Goal: Task Accomplishment & Management: Use online tool/utility

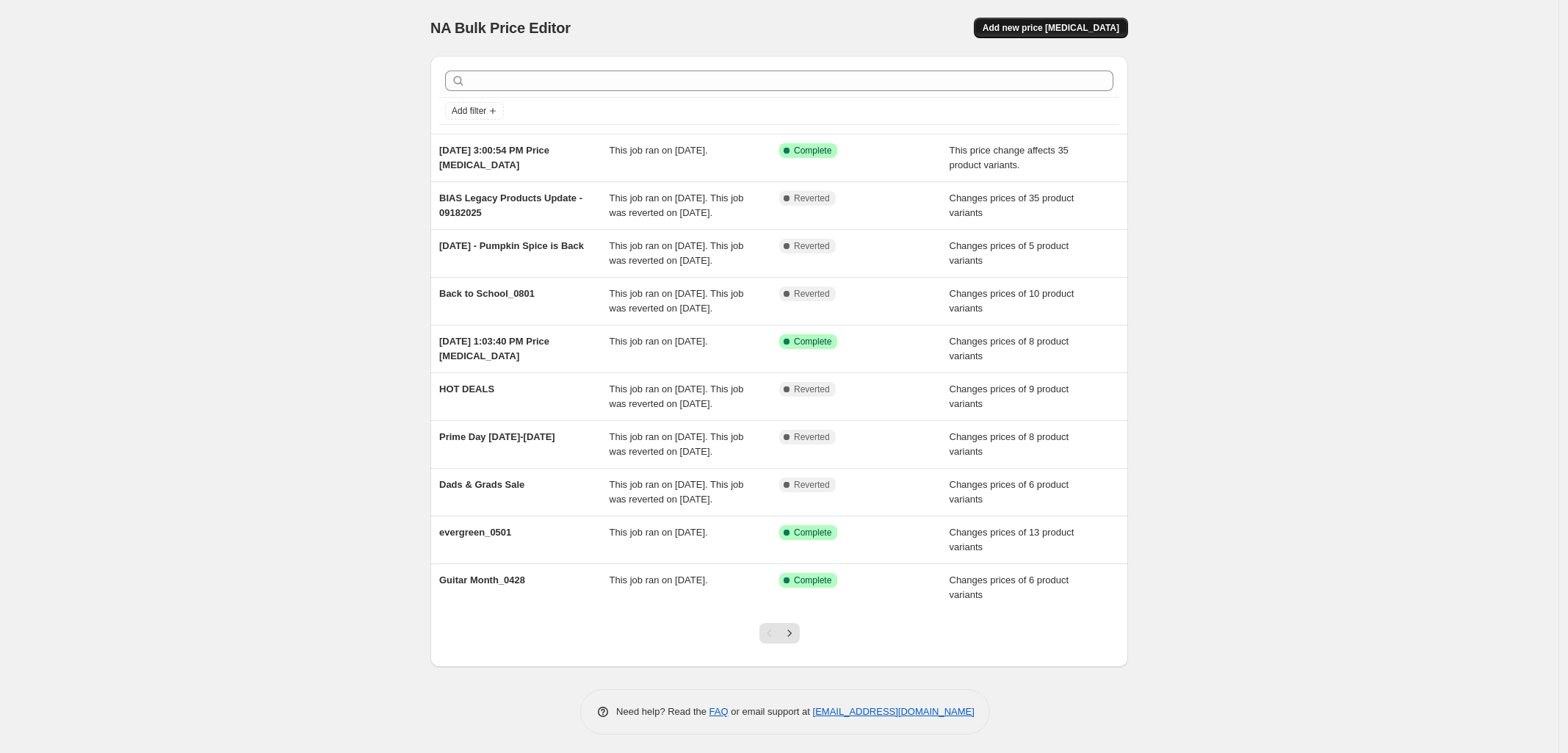
click at [1068, 23] on span "Add new price [MEDICAL_DATA]" at bounding box center [1051, 28] width 136 height 12
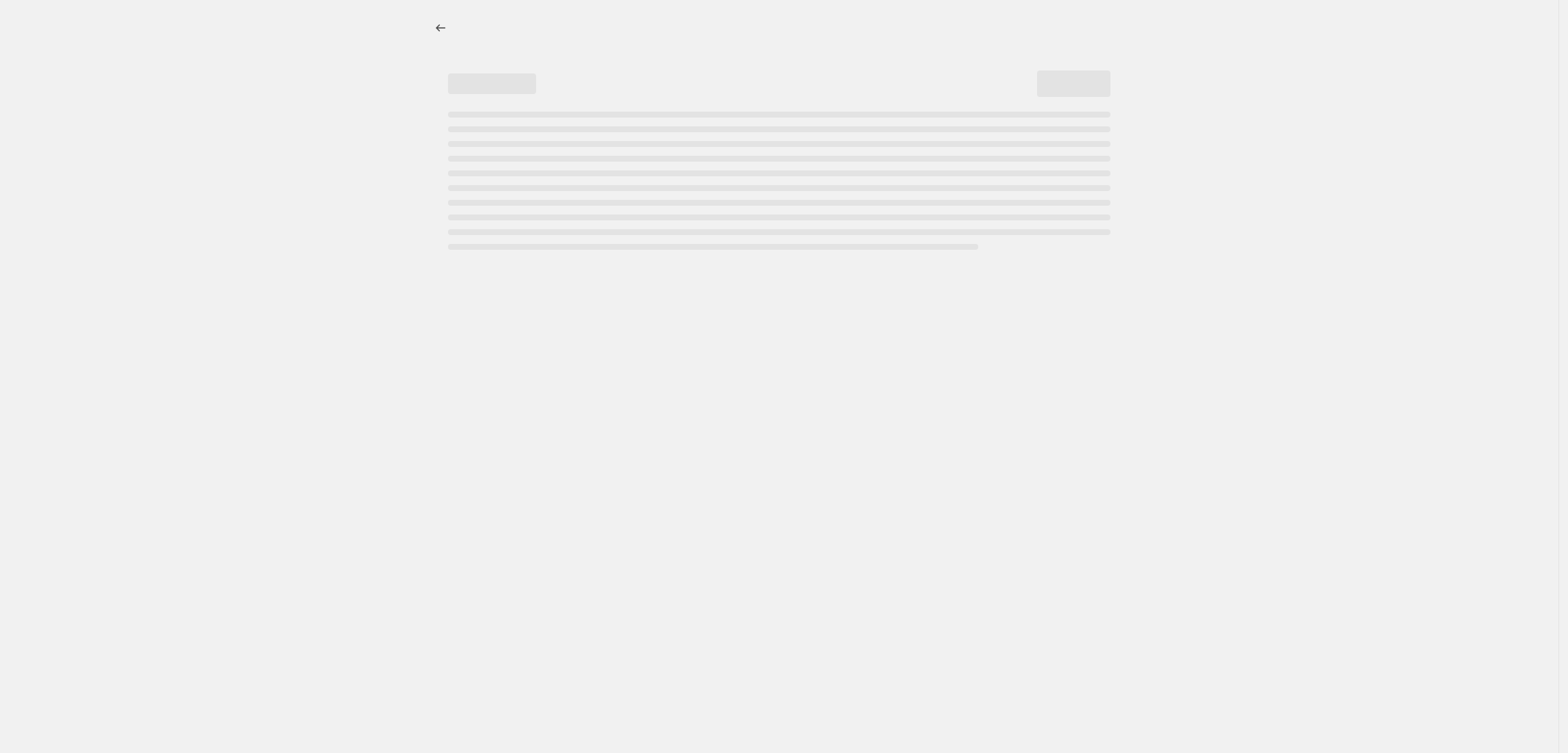
select select "percentage"
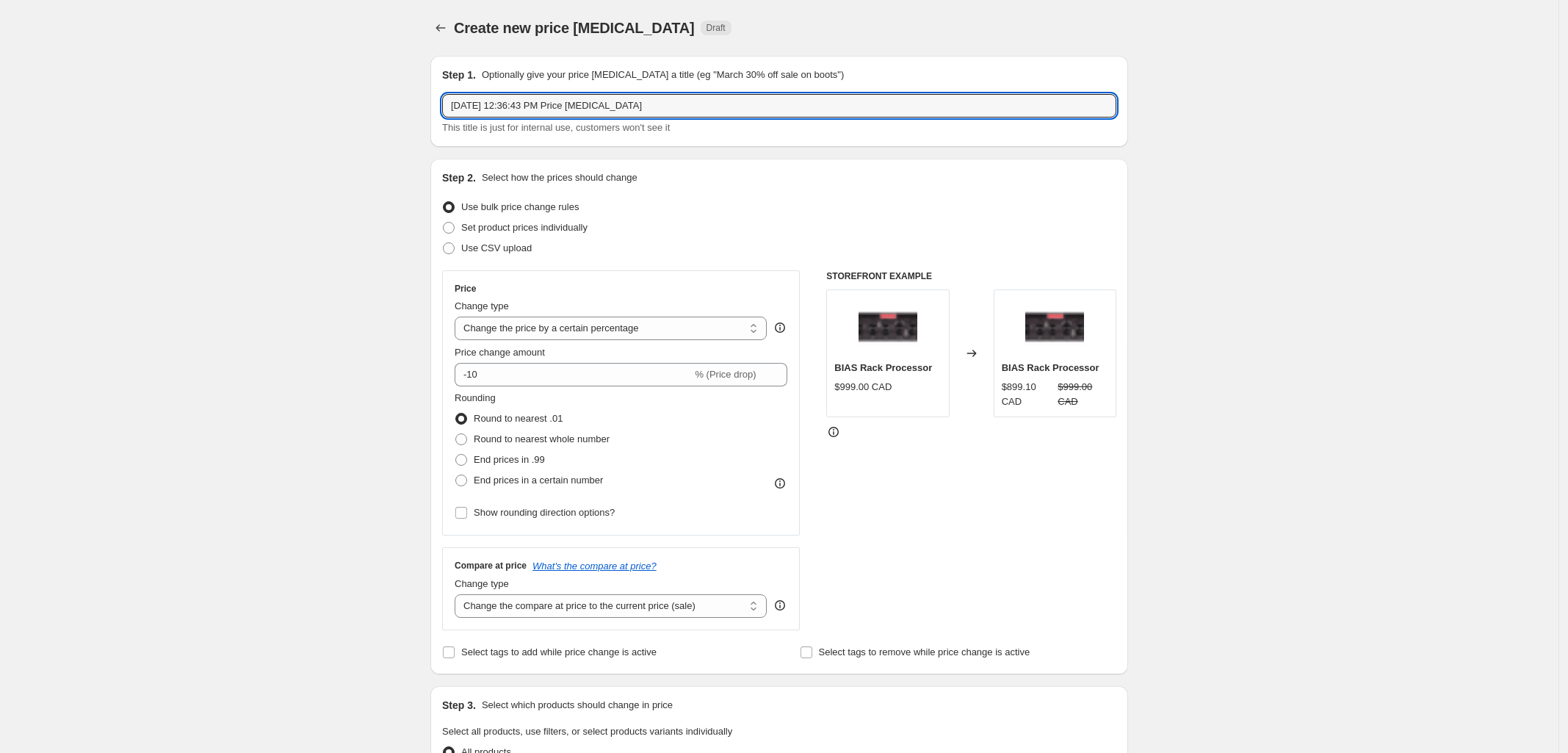
drag, startPoint x: 648, startPoint y: 106, endPoint x: 202, endPoint y: 99, distance: 446.1
click at [202, 99] on div "Create new price [MEDICAL_DATA]. This page is ready Create new price [MEDICAL_D…" at bounding box center [780, 734] width 1559 height 1469
type input "Hots Deals Days [DATE]"
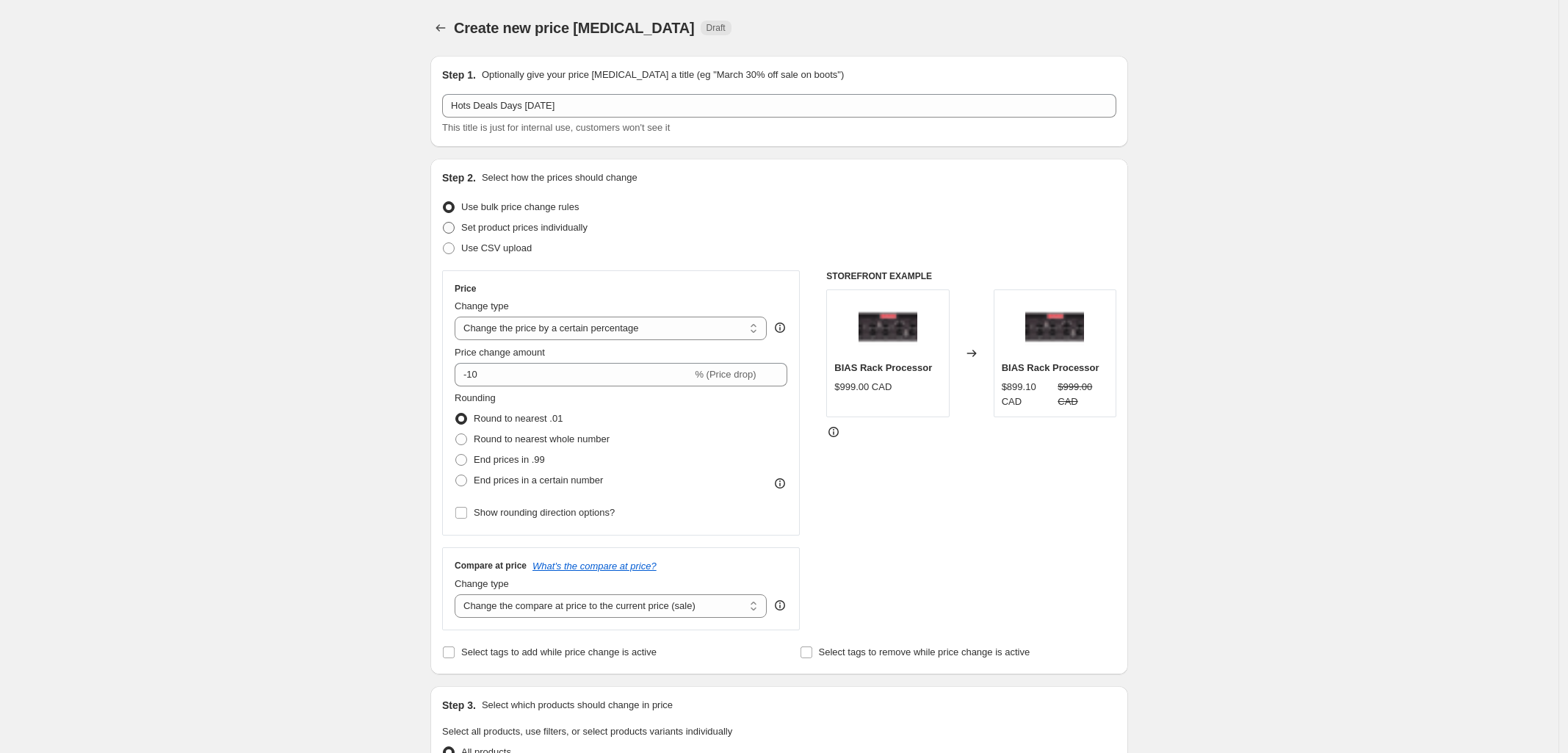
click at [455, 230] on span at bounding box center [449, 228] width 12 height 12
click at [443, 223] on input "Set product prices individually" at bounding box center [443, 222] width 1 height 1
radio input "true"
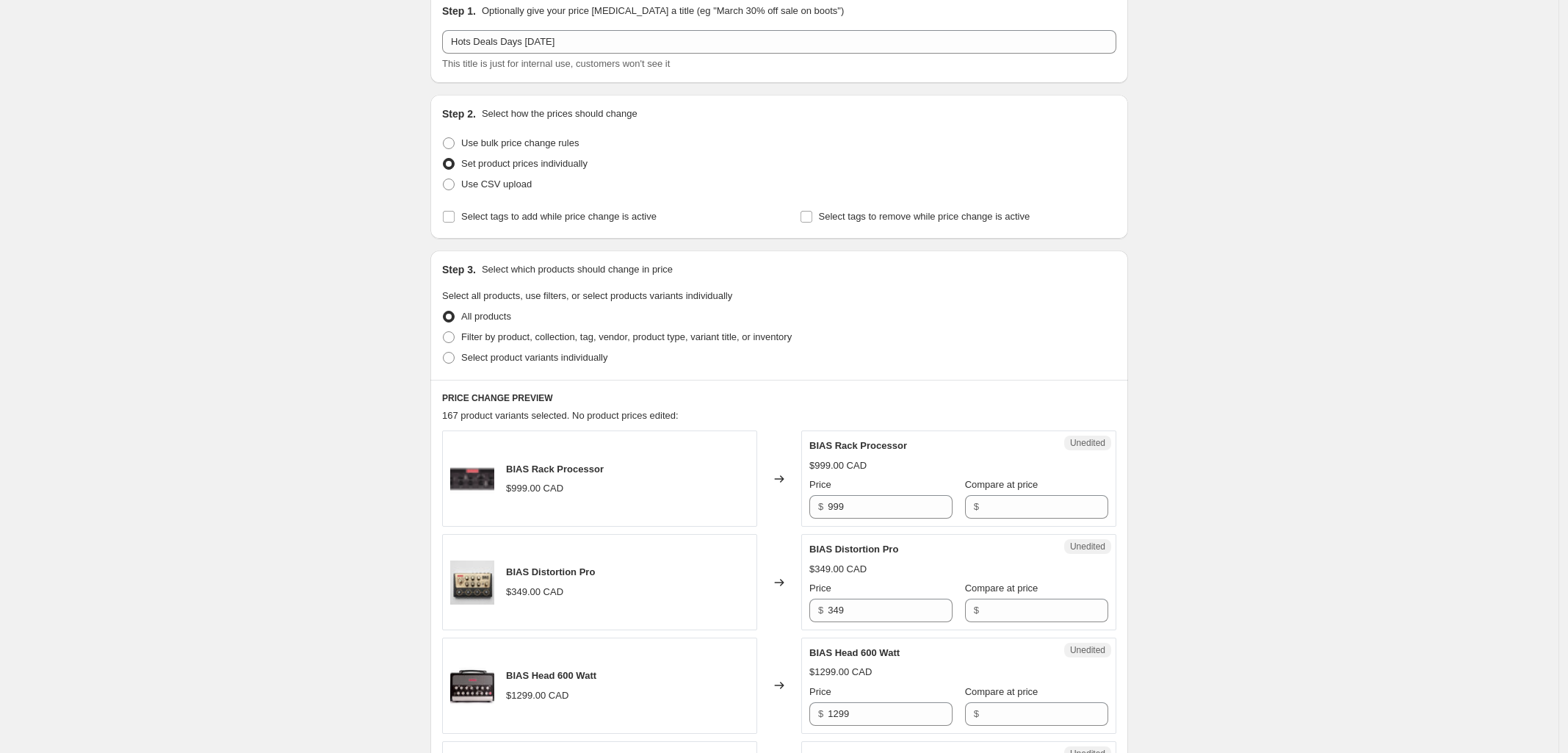
scroll to position [92, 0]
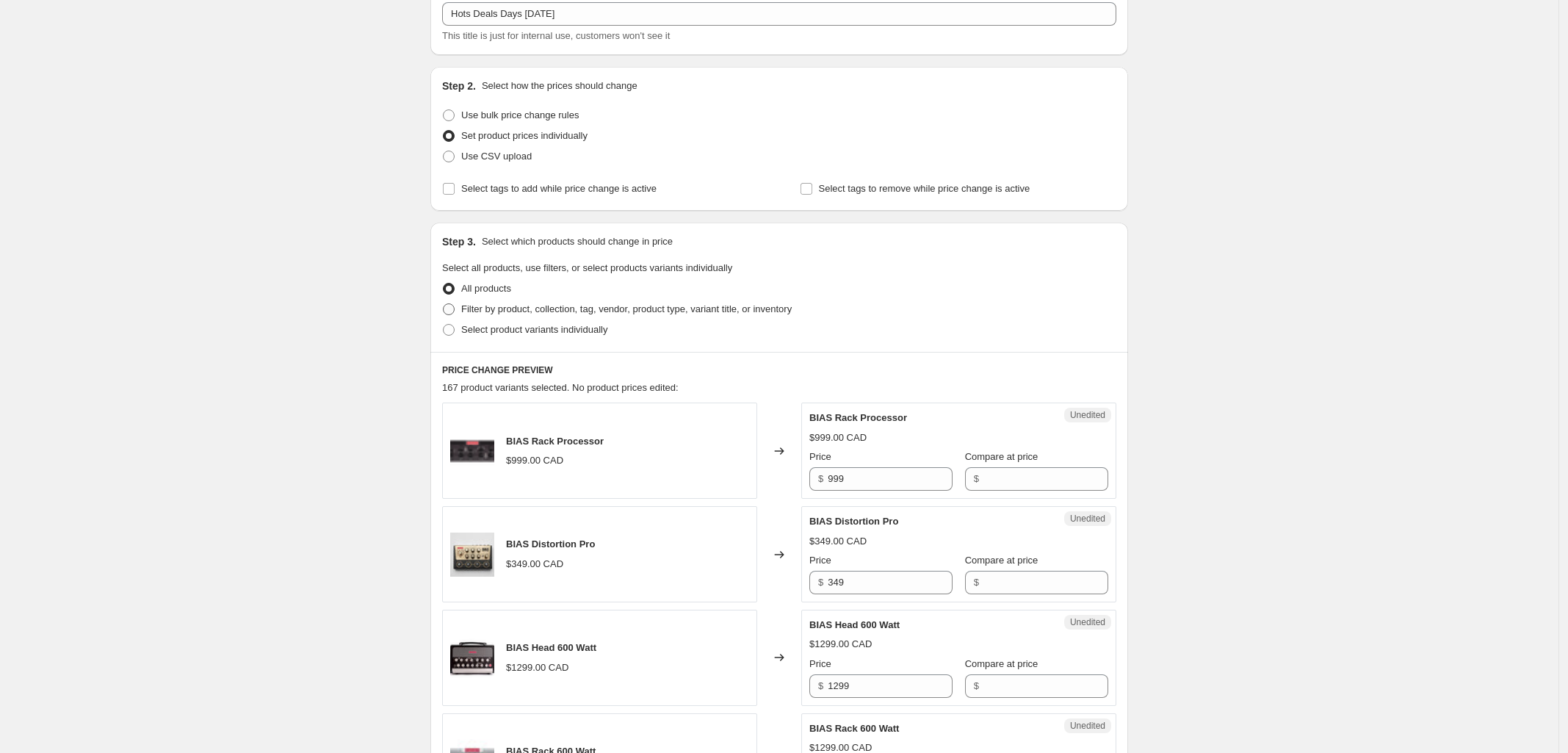
click at [454, 310] on span at bounding box center [449, 309] width 12 height 12
click at [443, 304] on input "Filter by product, collection, tag, vendor, product type, variant title, or inv…" at bounding box center [443, 303] width 1 height 1
radio input "true"
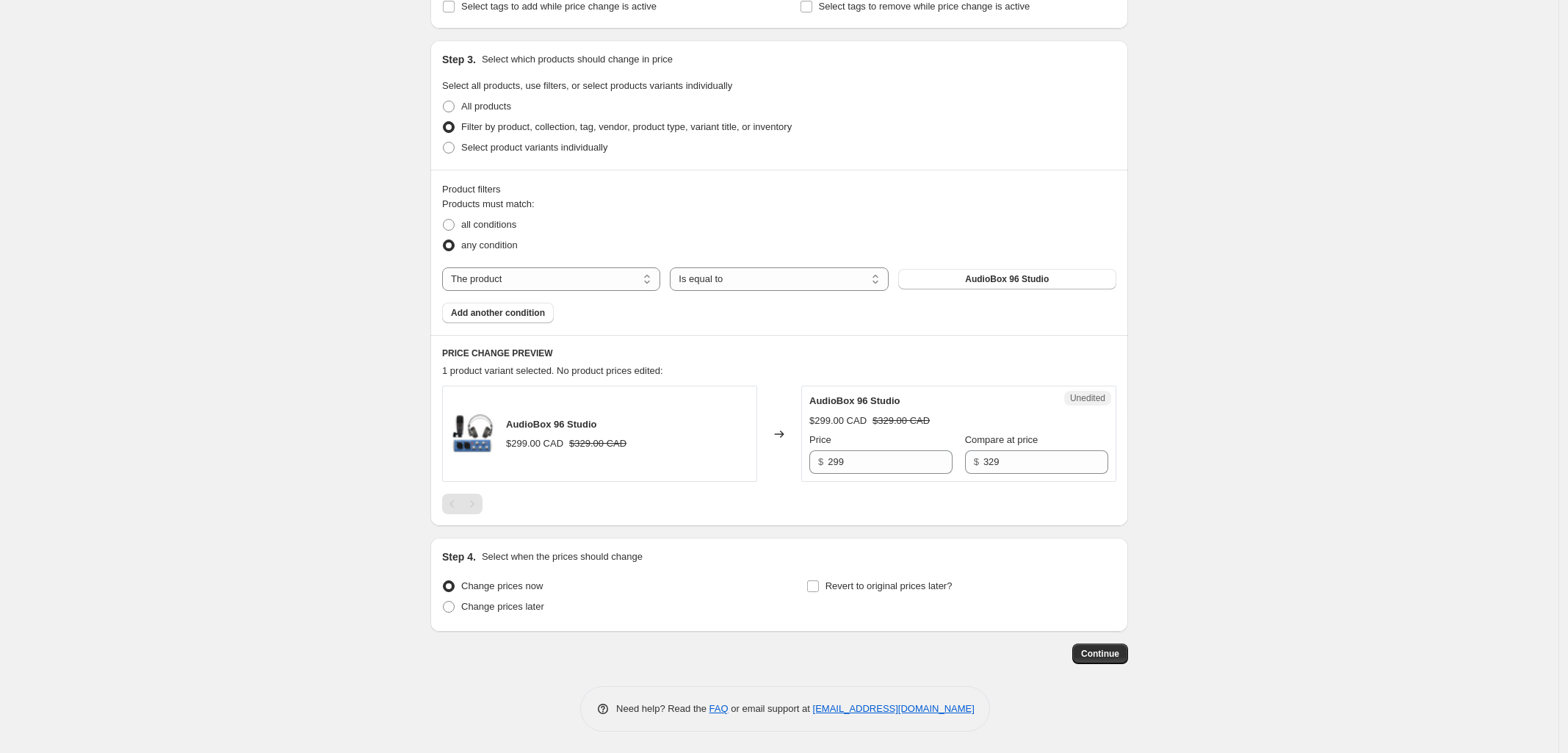
scroll to position [276, 0]
click at [564, 268] on select "The product The product's collection The product's tag The product's vendor The…" at bounding box center [551, 278] width 219 height 23
select select "collection"
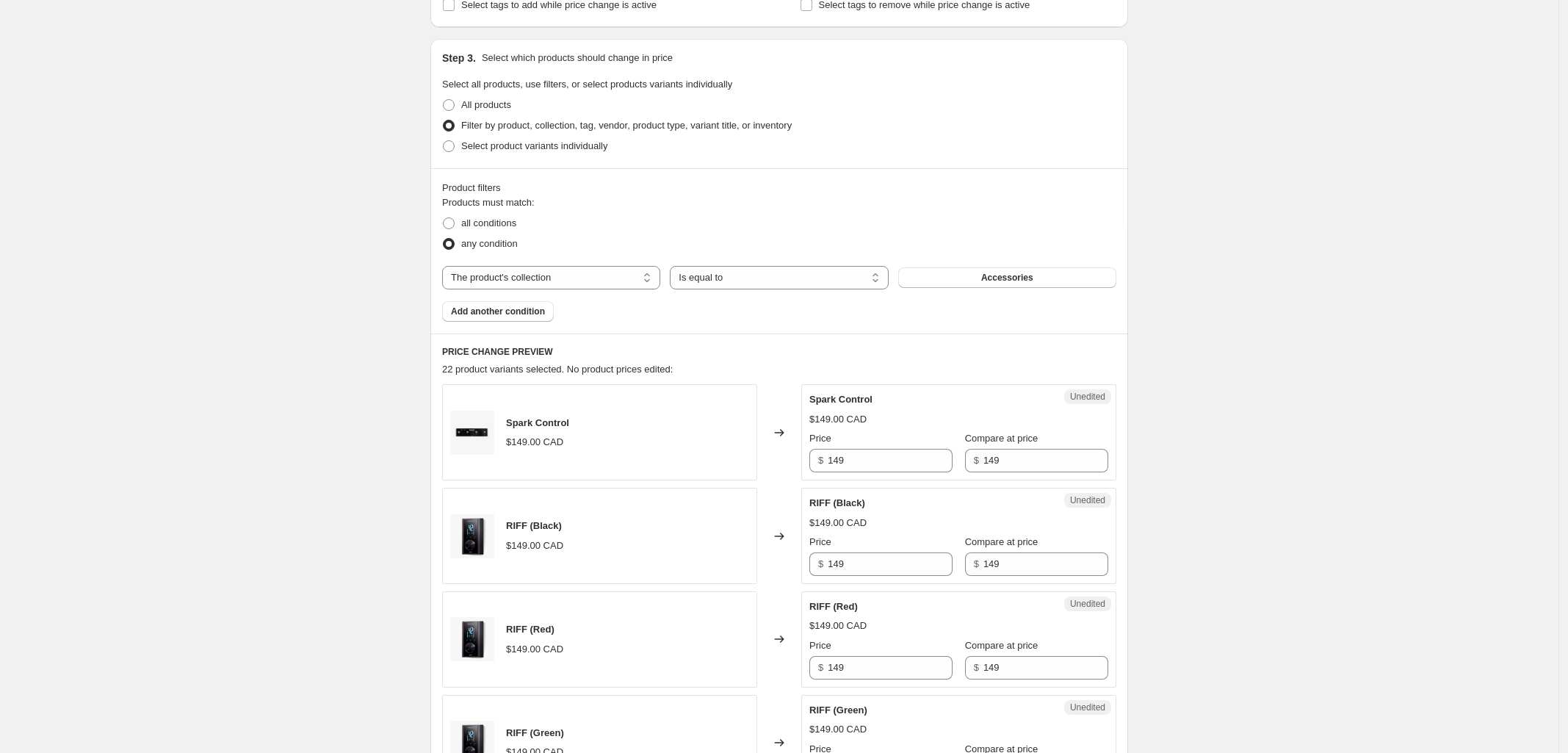
click at [1011, 284] on button "Accessories" at bounding box center [1007, 277] width 219 height 21
click at [529, 310] on span "Add another condition" at bounding box center [498, 311] width 94 height 12
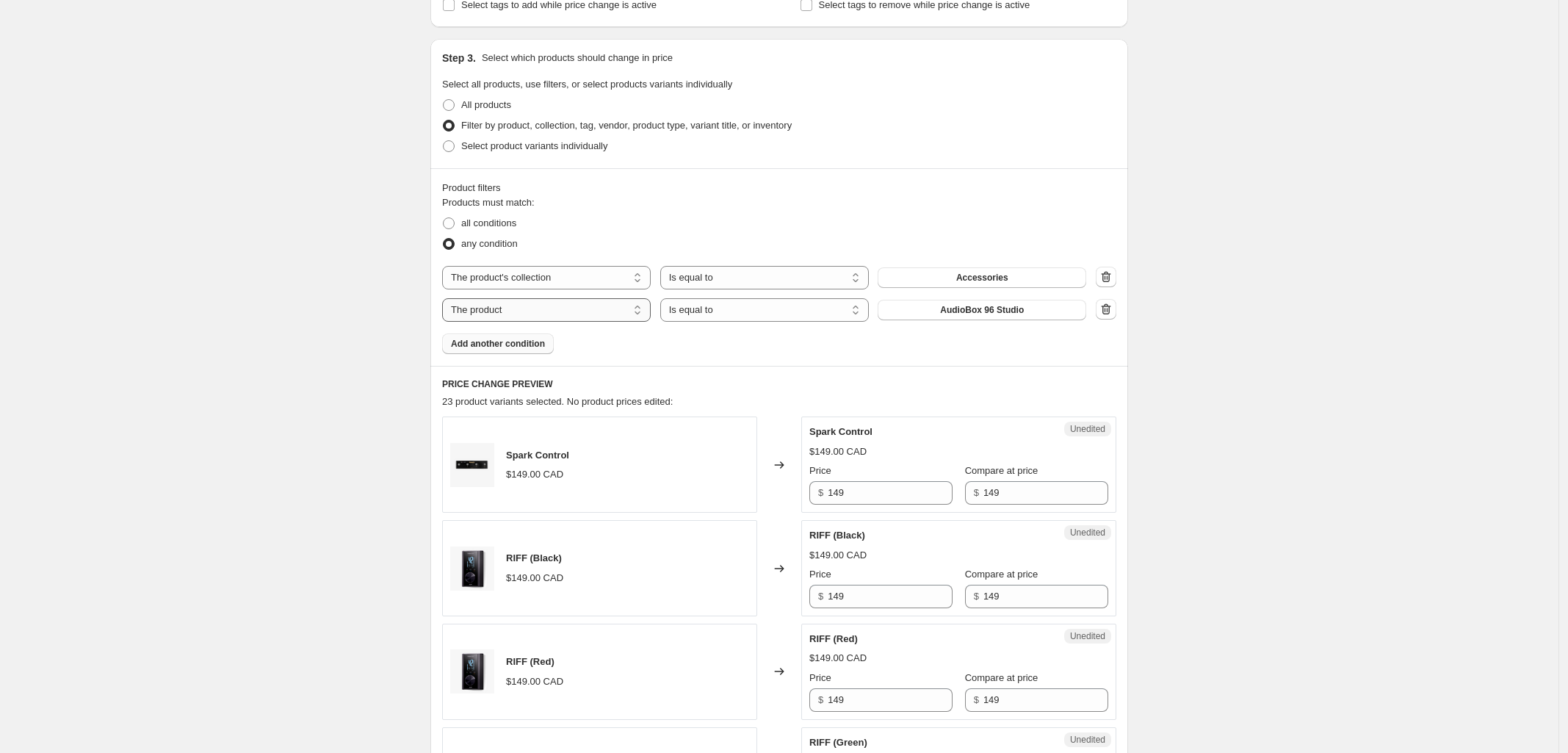
click at [634, 314] on select "The product The product's collection The product's tag The product's vendor The…" at bounding box center [547, 310] width 209 height 23
select select "collection"
click at [967, 323] on div "Products must match: all conditions any condition The product The product's col…" at bounding box center [780, 275] width 674 height 159
click at [989, 315] on span "Accessories" at bounding box center [982, 310] width 52 height 12
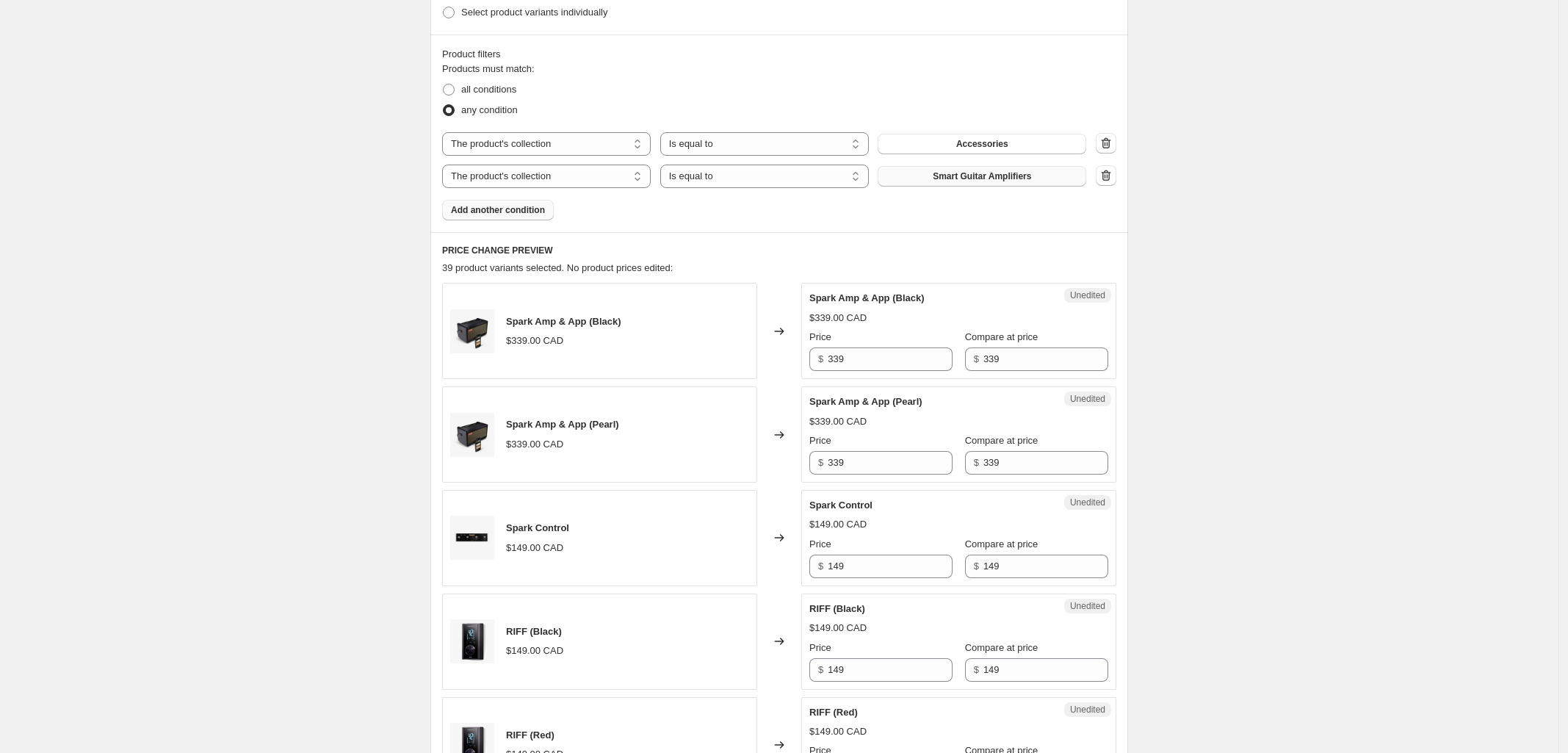
scroll to position [459, 0]
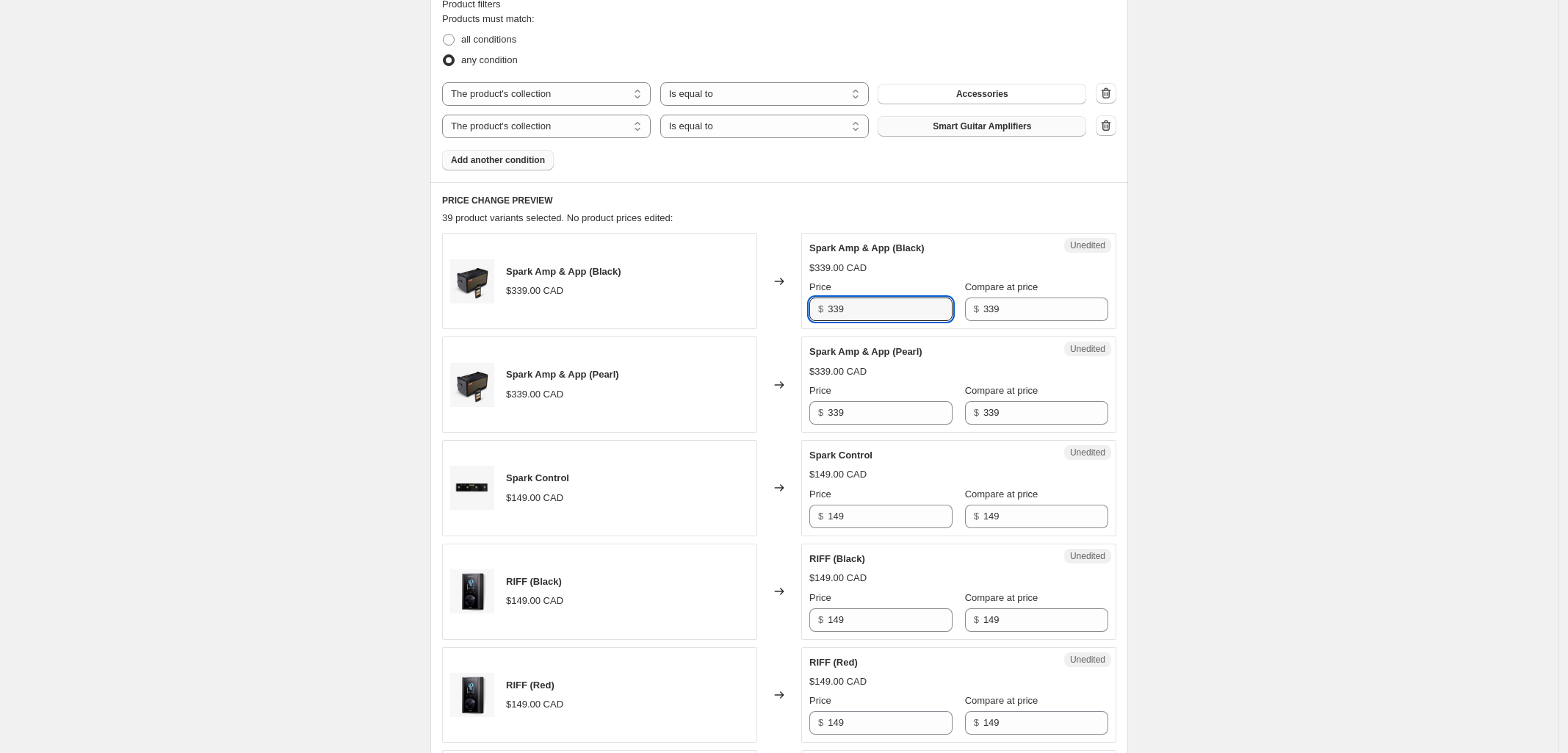
drag, startPoint x: 758, startPoint y: 314, endPoint x: 723, endPoint y: 315, distance: 35.0
click at [722, 314] on div "Spark Amp & App (Black) $339.00 CAD Changed to Unedited Spark Amp & App (Black)…" at bounding box center [780, 281] width 674 height 96
type input "288.15"
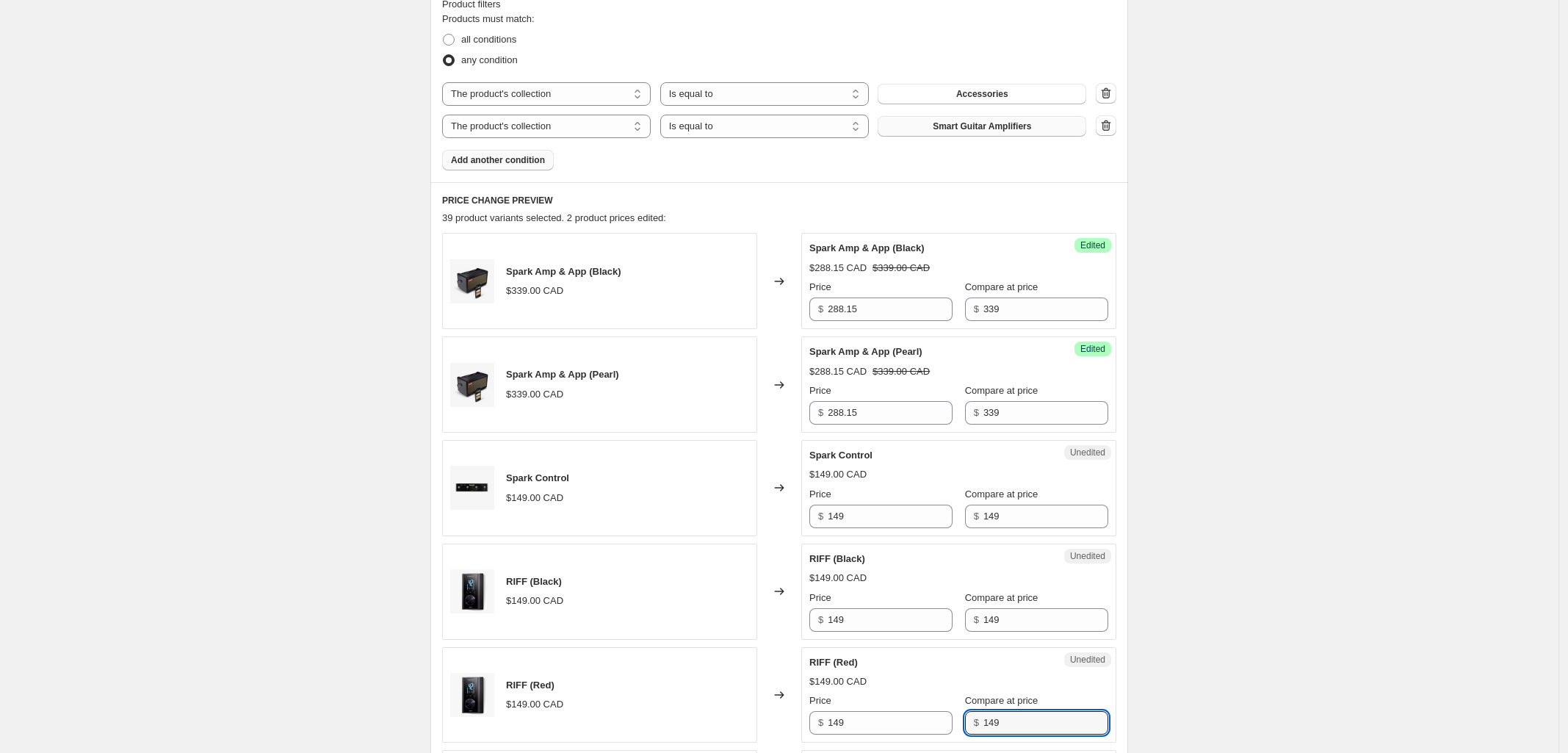
scroll to position [911, 0]
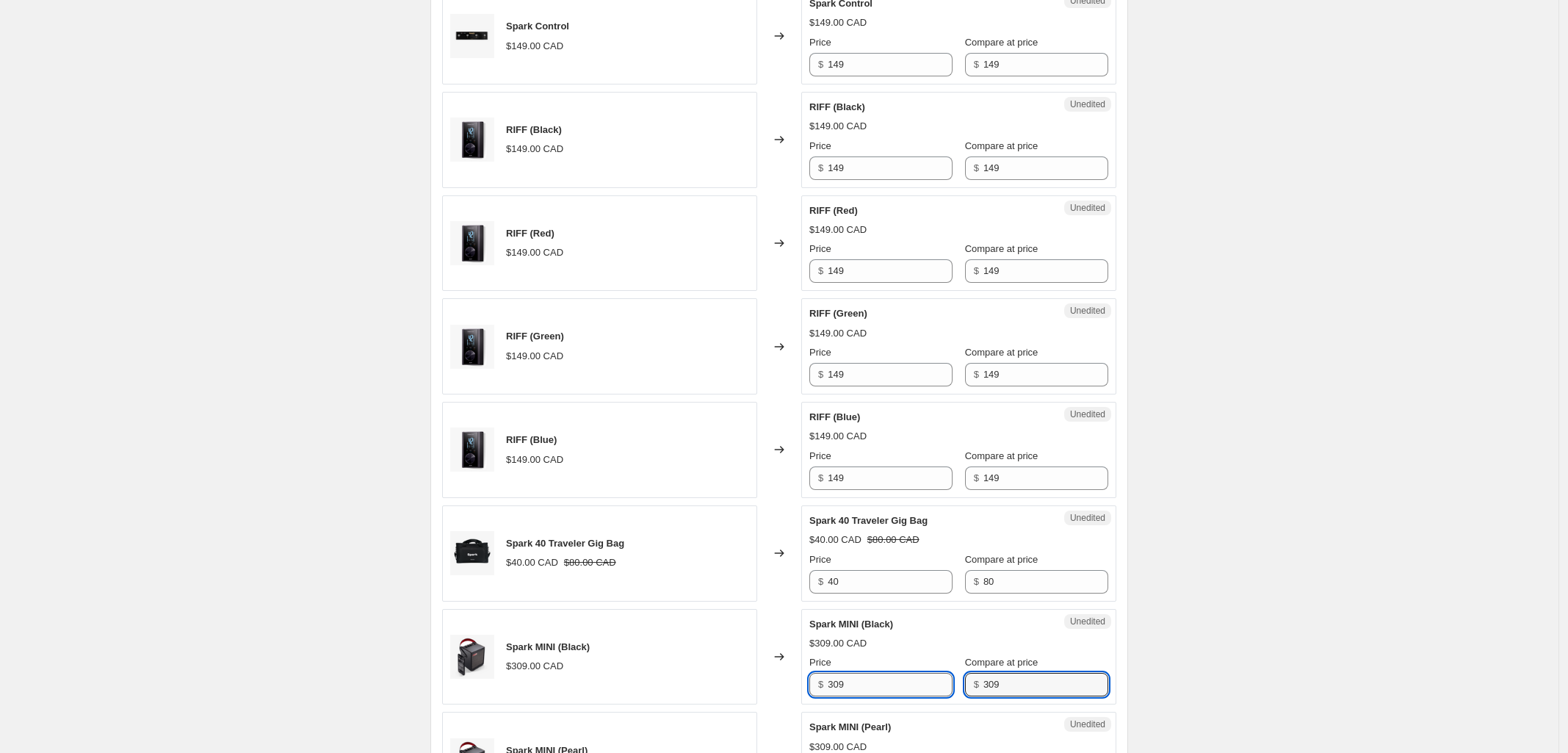
click at [876, 690] on input "309" at bounding box center [890, 684] width 125 height 23
drag, startPoint x: 879, startPoint y: 683, endPoint x: 768, endPoint y: 688, distance: 111.1
click at [769, 688] on div "Spark MINI (Black) $309.00 CAD Changed to Unedited Spark MINI (Black) $309.00 C…" at bounding box center [780, 658] width 674 height 96
type input "221.47"
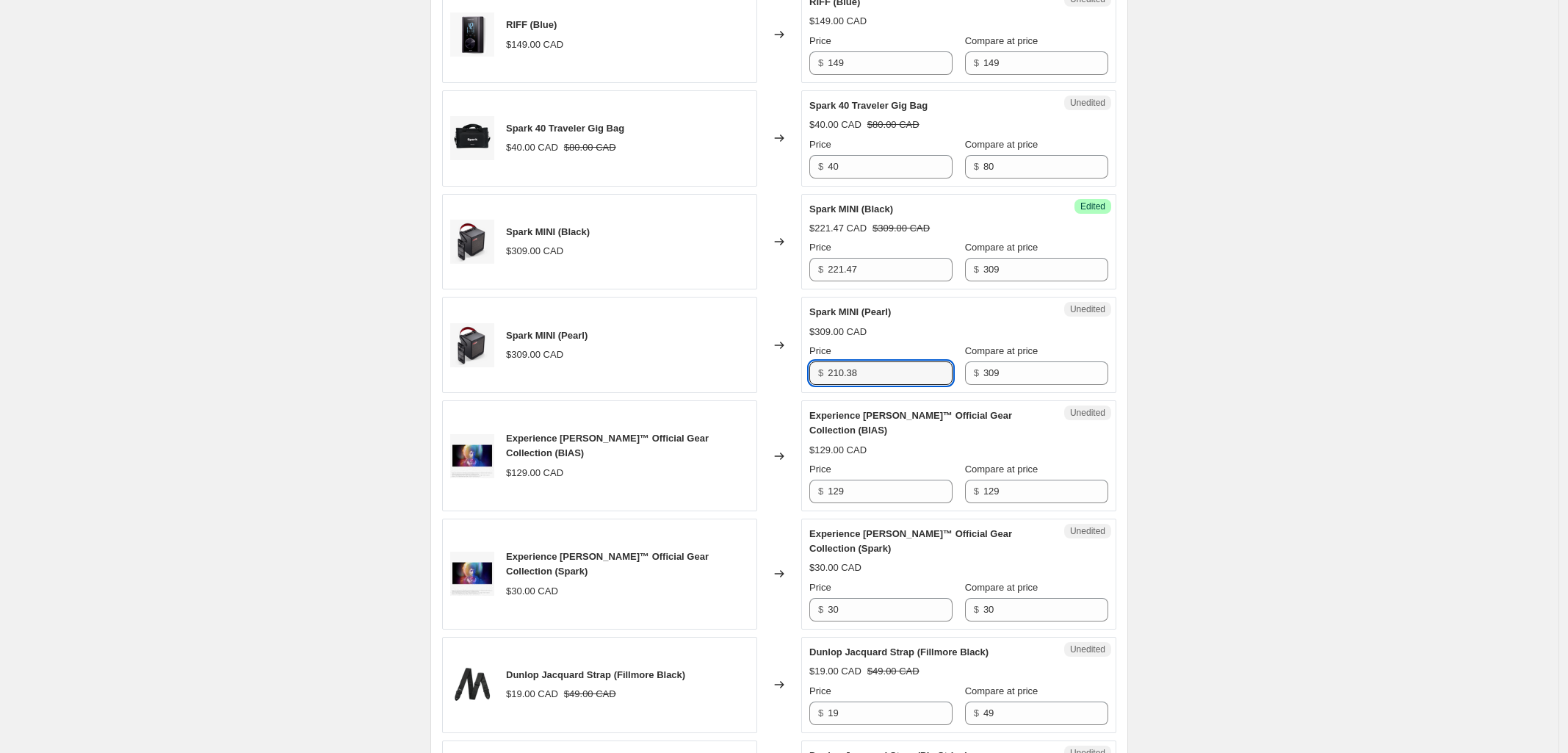
type input "210.38"
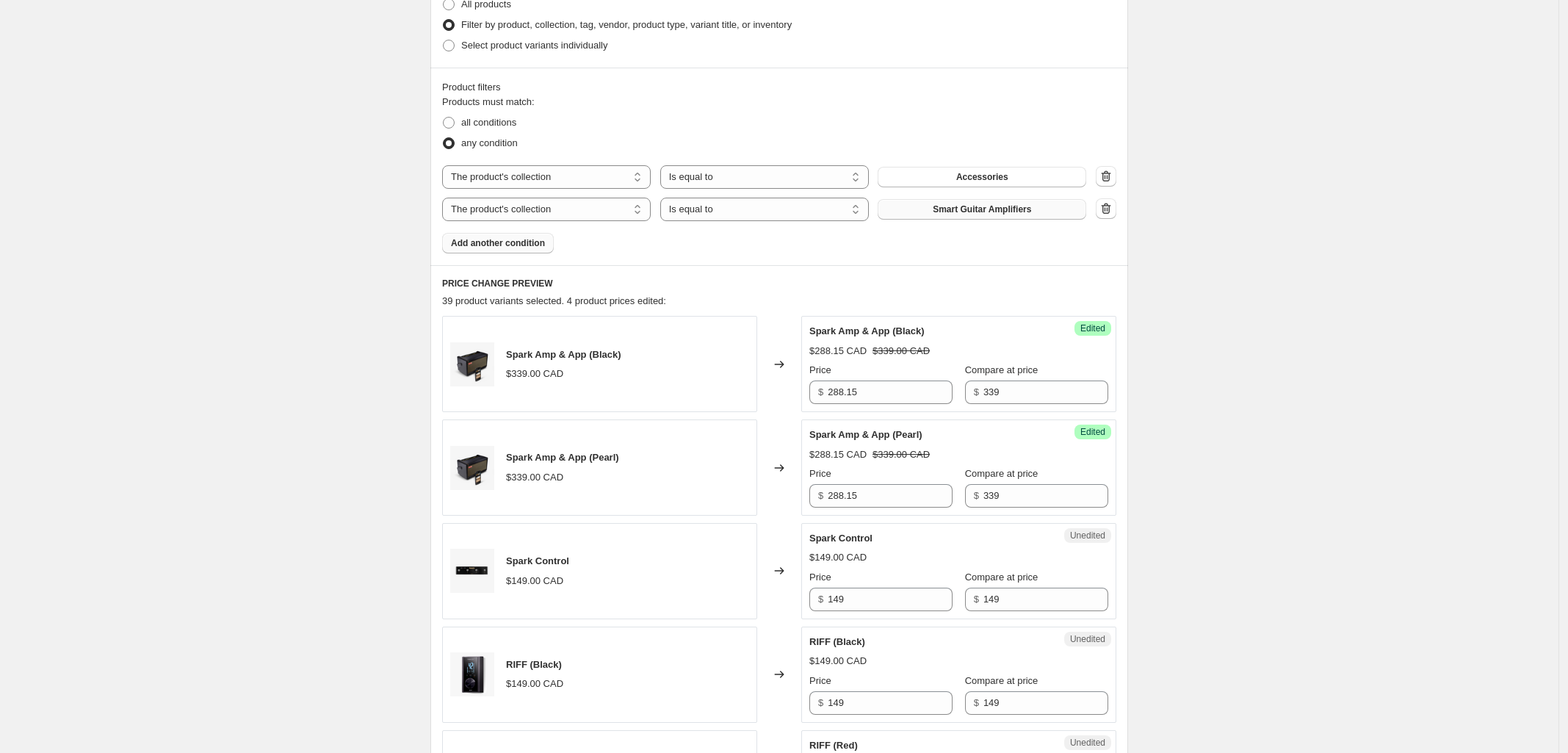
scroll to position [408, 0]
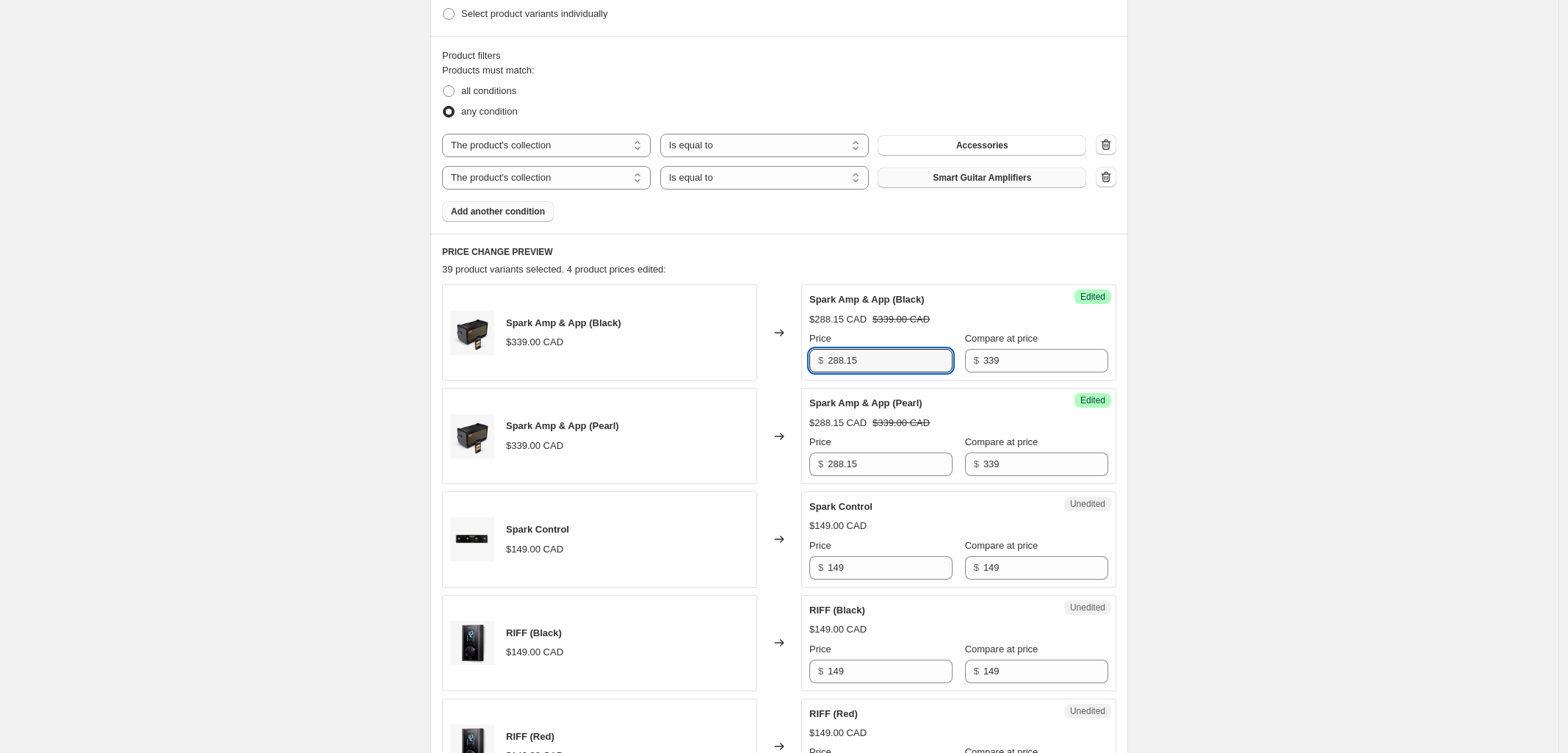
drag, startPoint x: 880, startPoint y: 364, endPoint x: 638, endPoint y: 362, distance: 242.0
click at [644, 362] on div "Spark Amp & App (Black) $339.00 CAD Changed to Success Edited Spark Amp & App (…" at bounding box center [780, 333] width 674 height 96
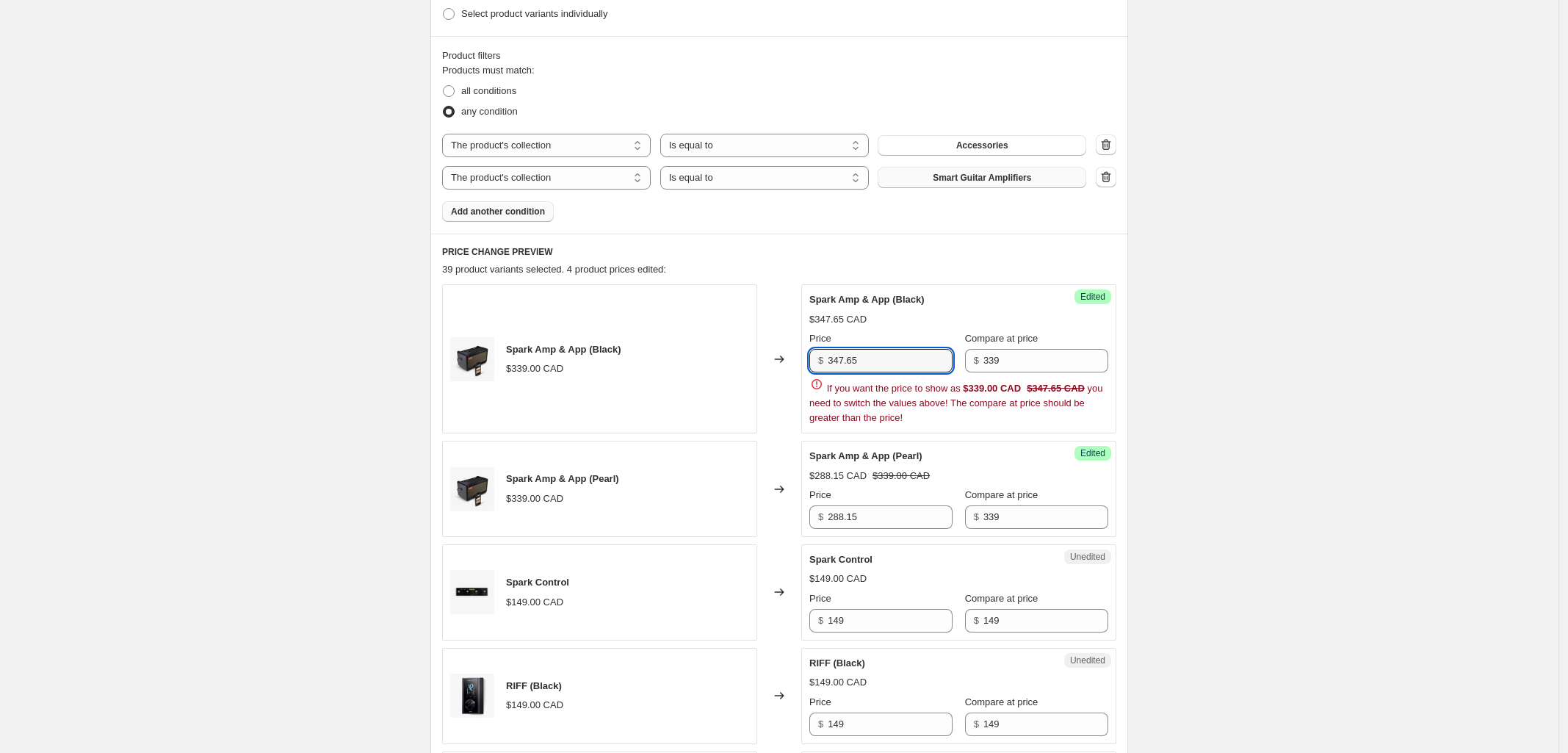
drag, startPoint x: 893, startPoint y: 364, endPoint x: 687, endPoint y: 366, distance: 206.0
click at [690, 365] on div "Spark Amp & App (Black) $339.00 CAD Changed to Success Edited Spark Amp & App (…" at bounding box center [780, 359] width 674 height 149
type input "288.15"
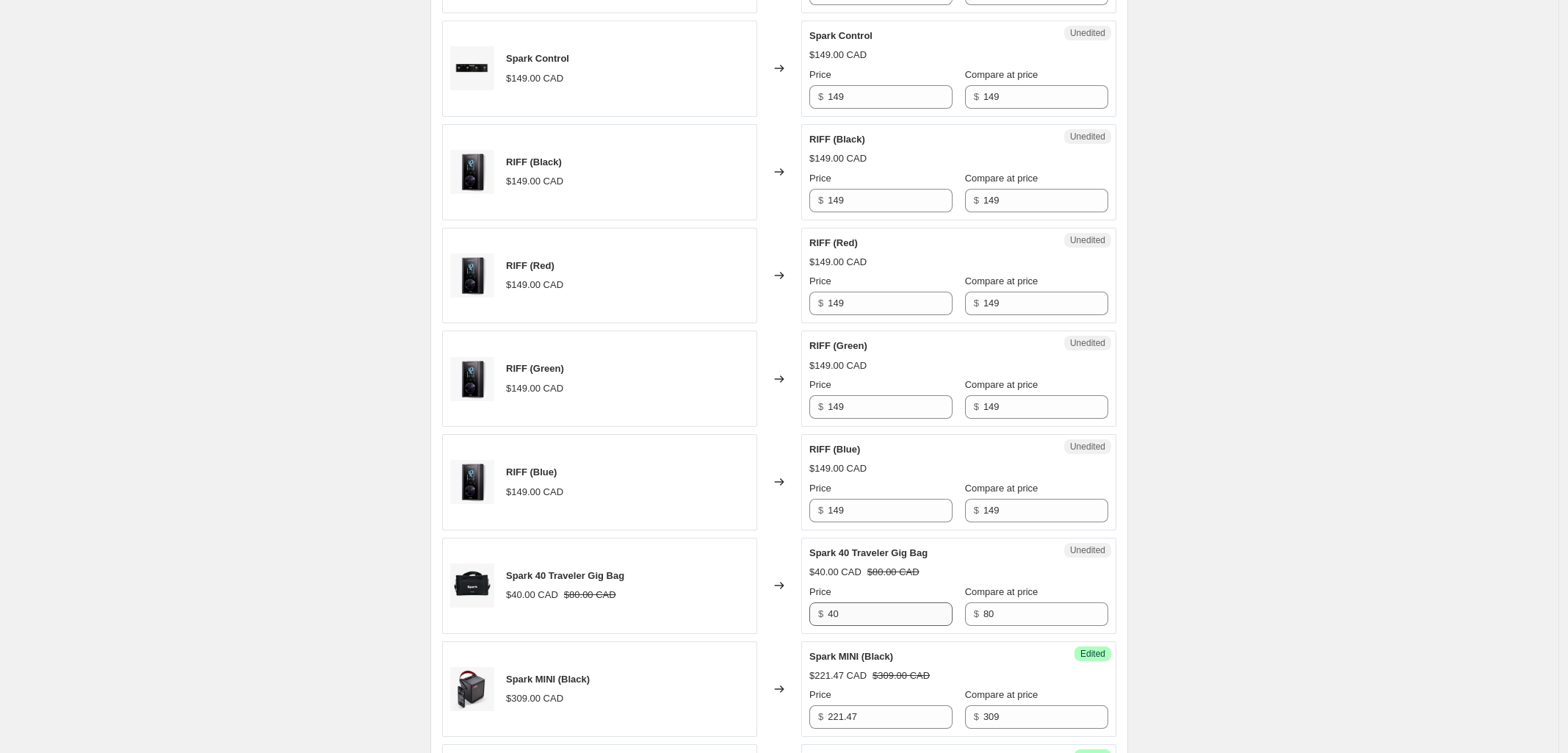
scroll to position [959, 0]
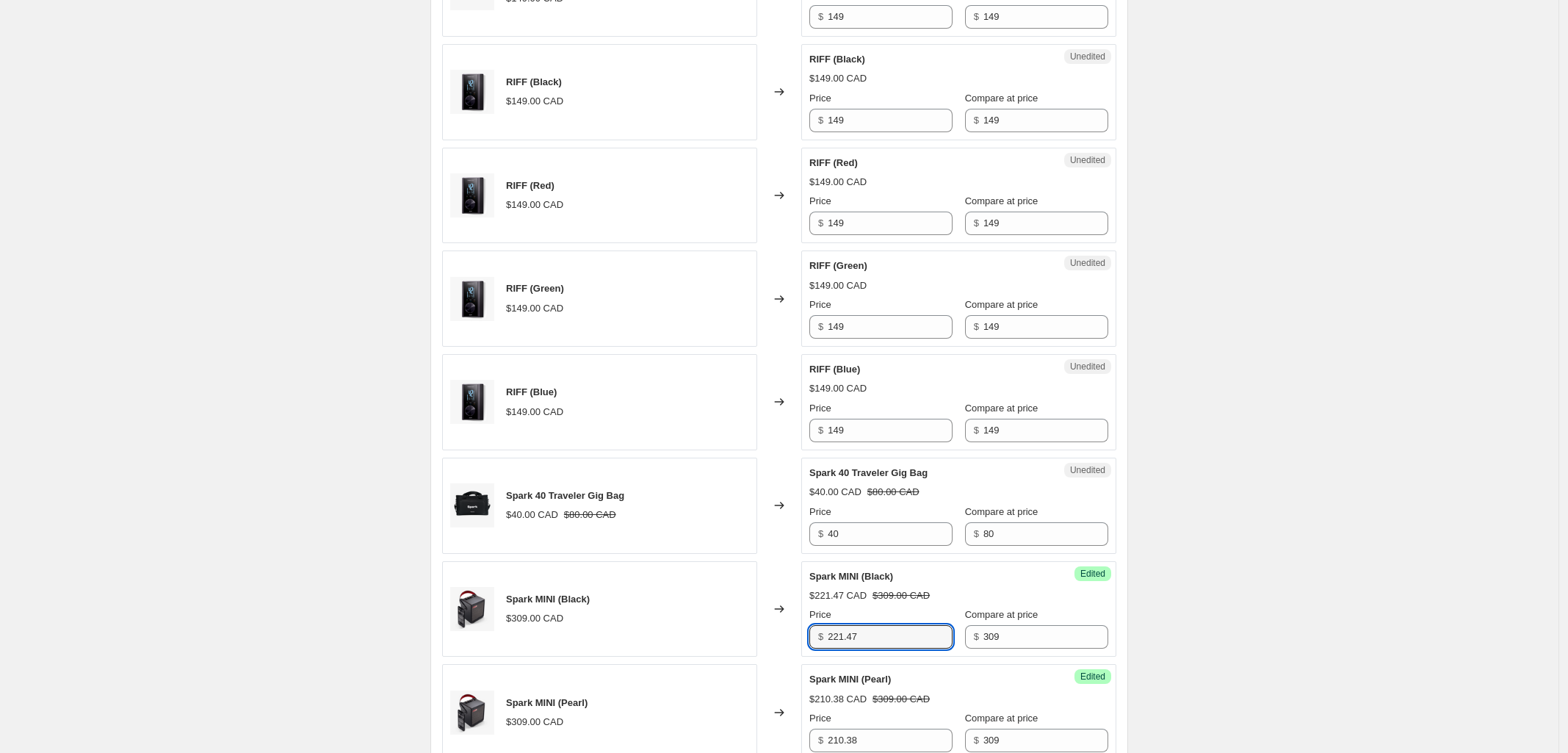
drag, startPoint x: 893, startPoint y: 643, endPoint x: 694, endPoint y: 643, distance: 199.0
click at [700, 643] on div "Spark MINI (Black) $309.00 CAD Changed to Success Edited Spark MINI (Black) $22…" at bounding box center [780, 609] width 674 height 96
type input "254.40"
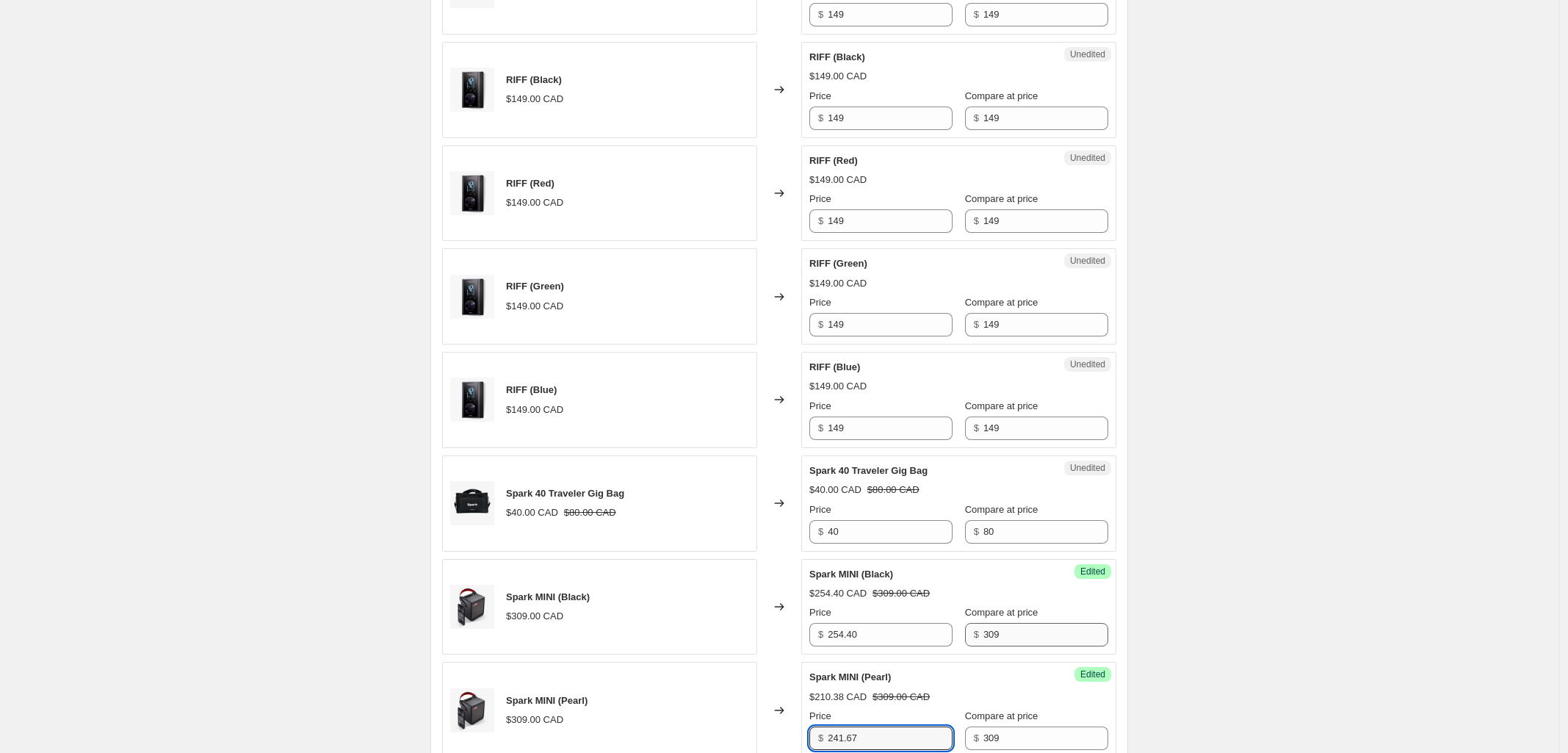
type input "241.67"
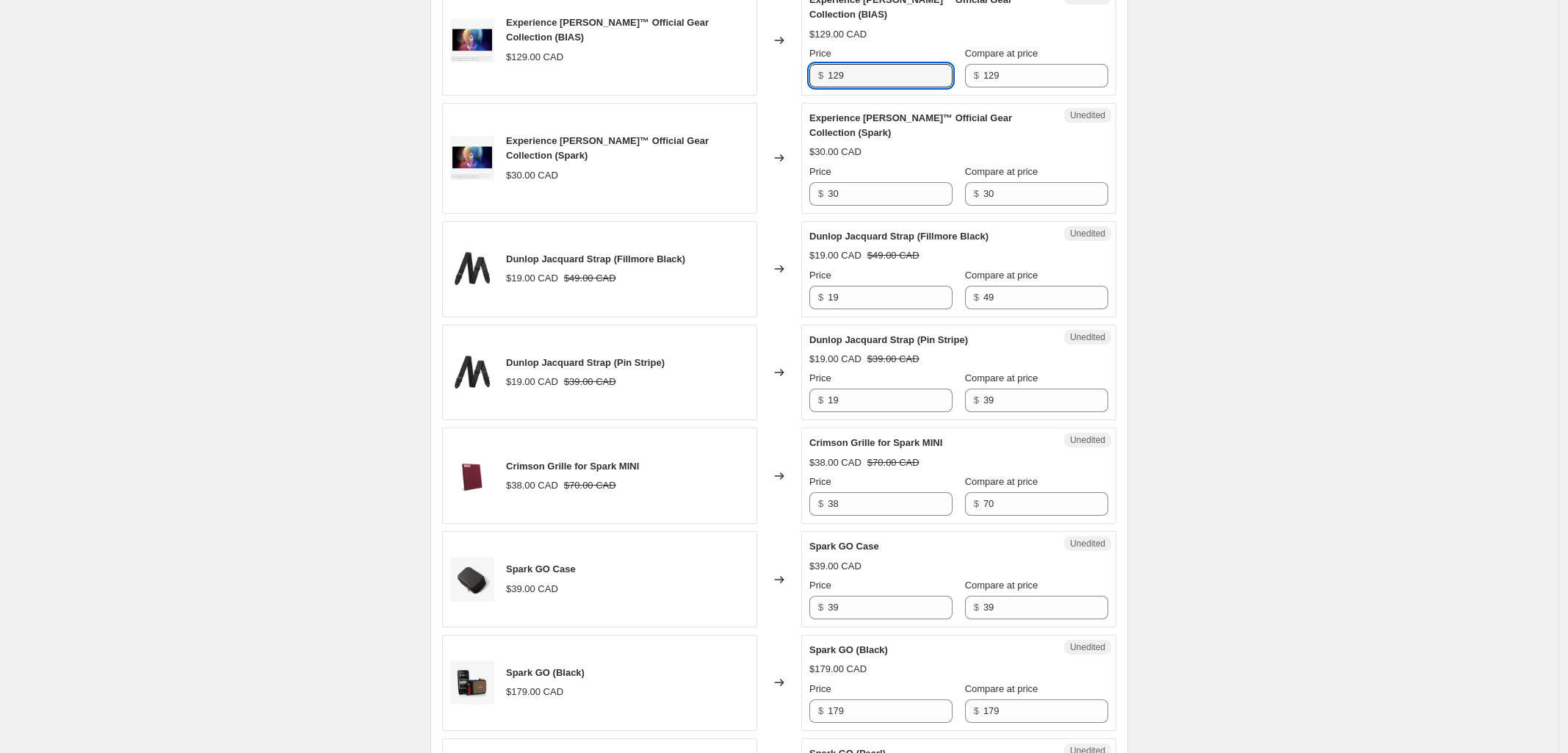
scroll to position [1812, 0]
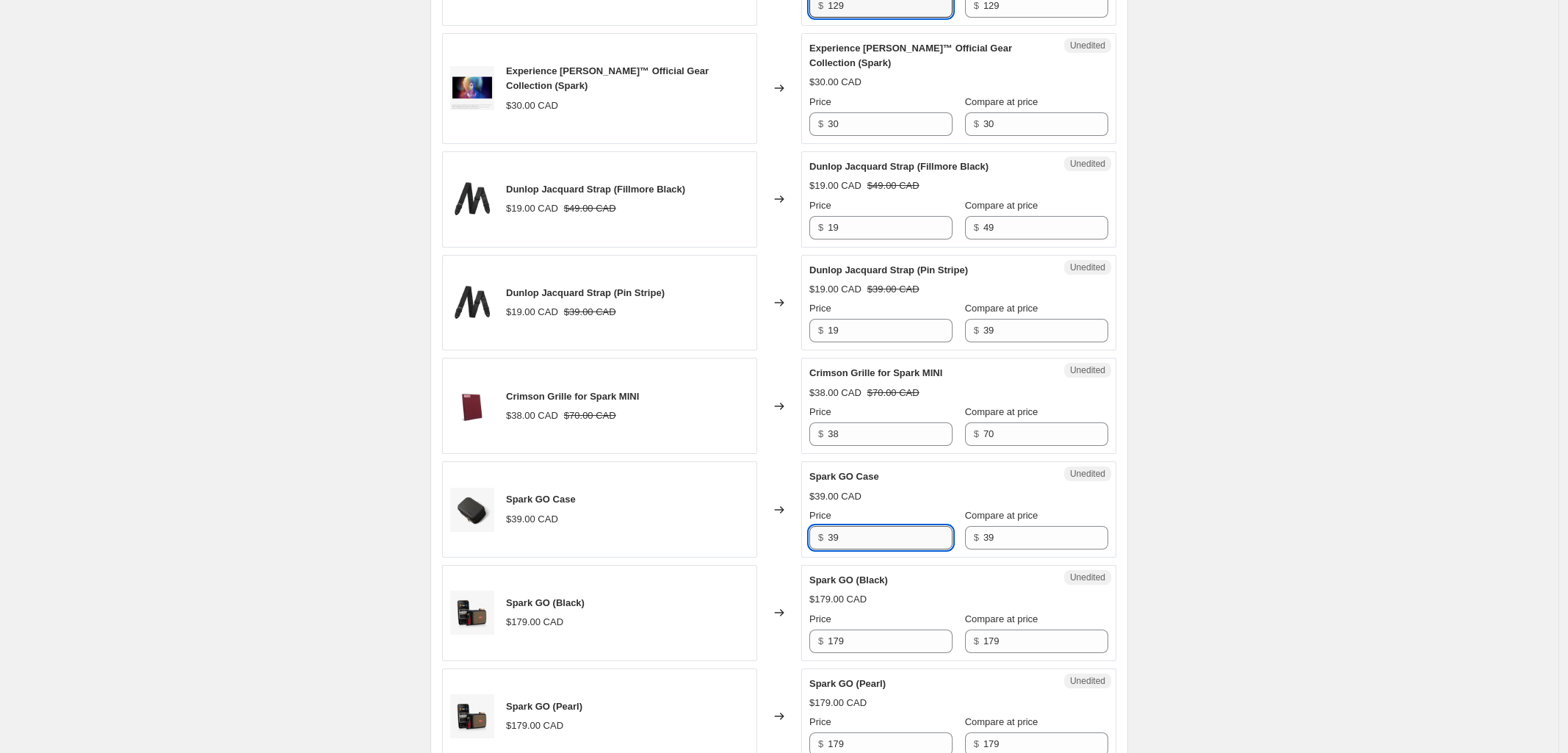
click at [871, 536] on input "39" at bounding box center [890, 538] width 125 height 23
drag, startPoint x: 880, startPoint y: 544, endPoint x: 706, endPoint y: 538, distance: 174.1
click at [706, 538] on div "Spark GO Case $39.00 CAD Changed to Unedited Spark GO Case $39.00 CAD Price $ 3…" at bounding box center [780, 509] width 674 height 96
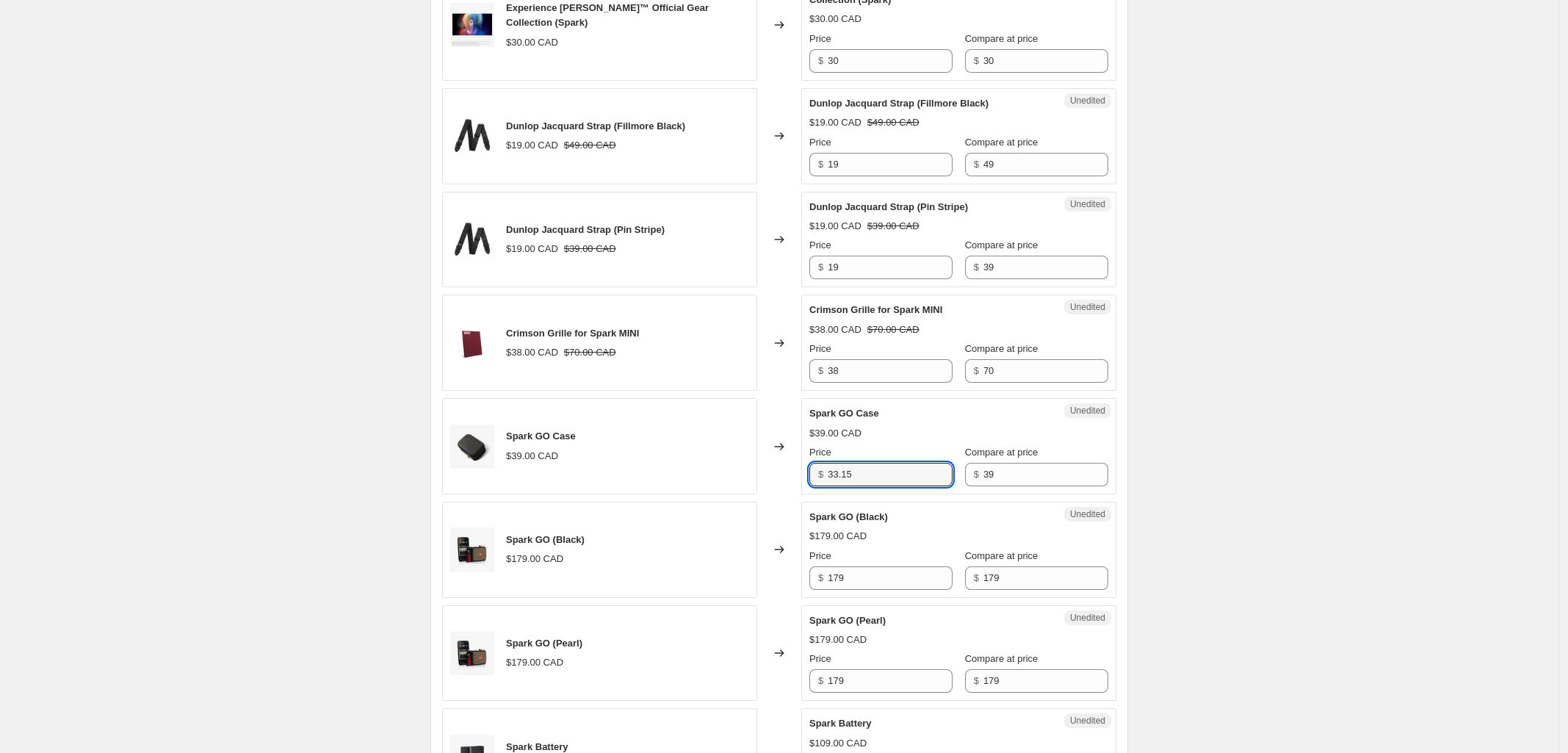
scroll to position [1904, 0]
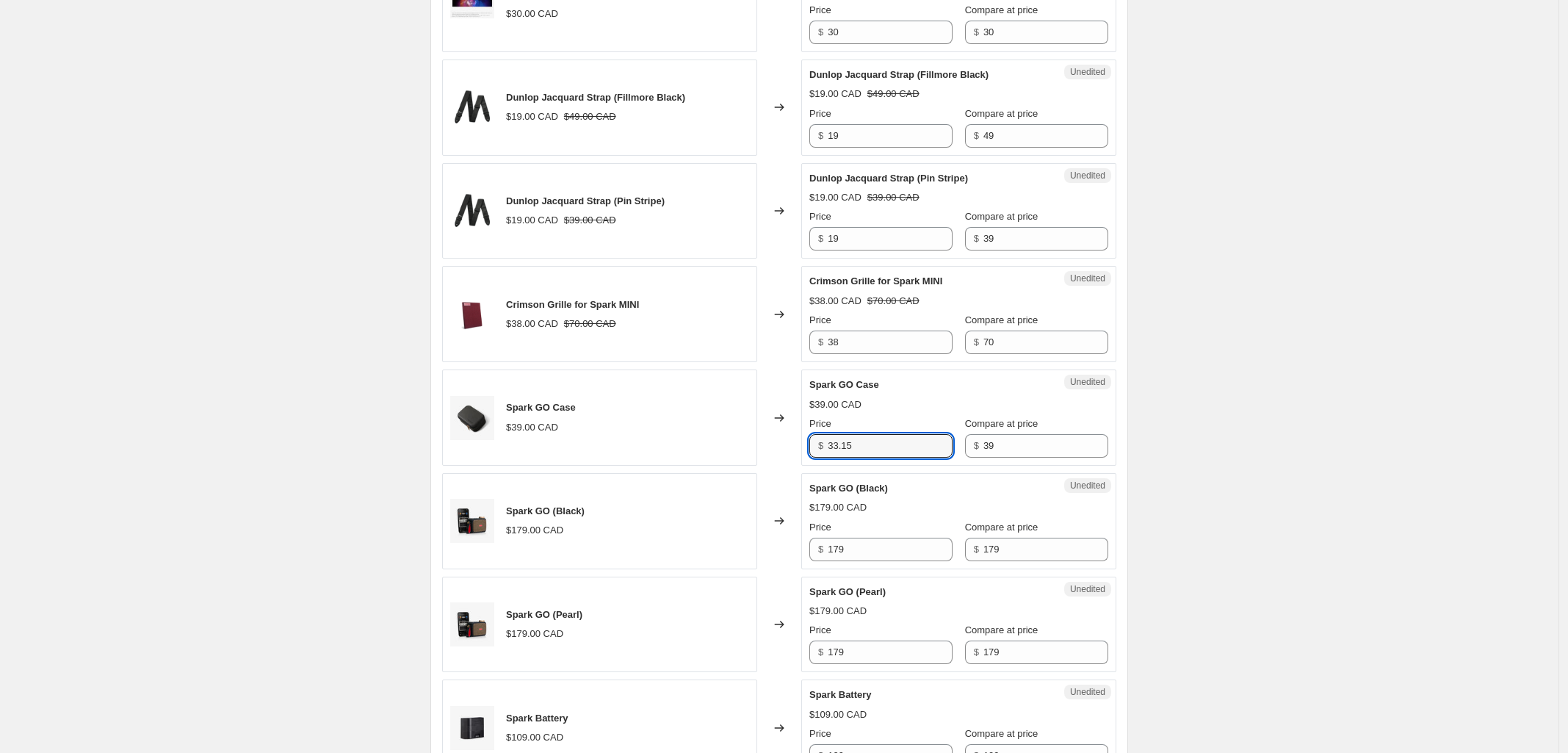
type input "33.15"
drag, startPoint x: 775, startPoint y: 553, endPoint x: 755, endPoint y: 553, distance: 20.0
click at [759, 553] on div "Spark GO (Black) $179.00 CAD Changed to Unedited Spark GO (Black) $179.00 CAD P…" at bounding box center [780, 521] width 674 height 96
type input "139.35"
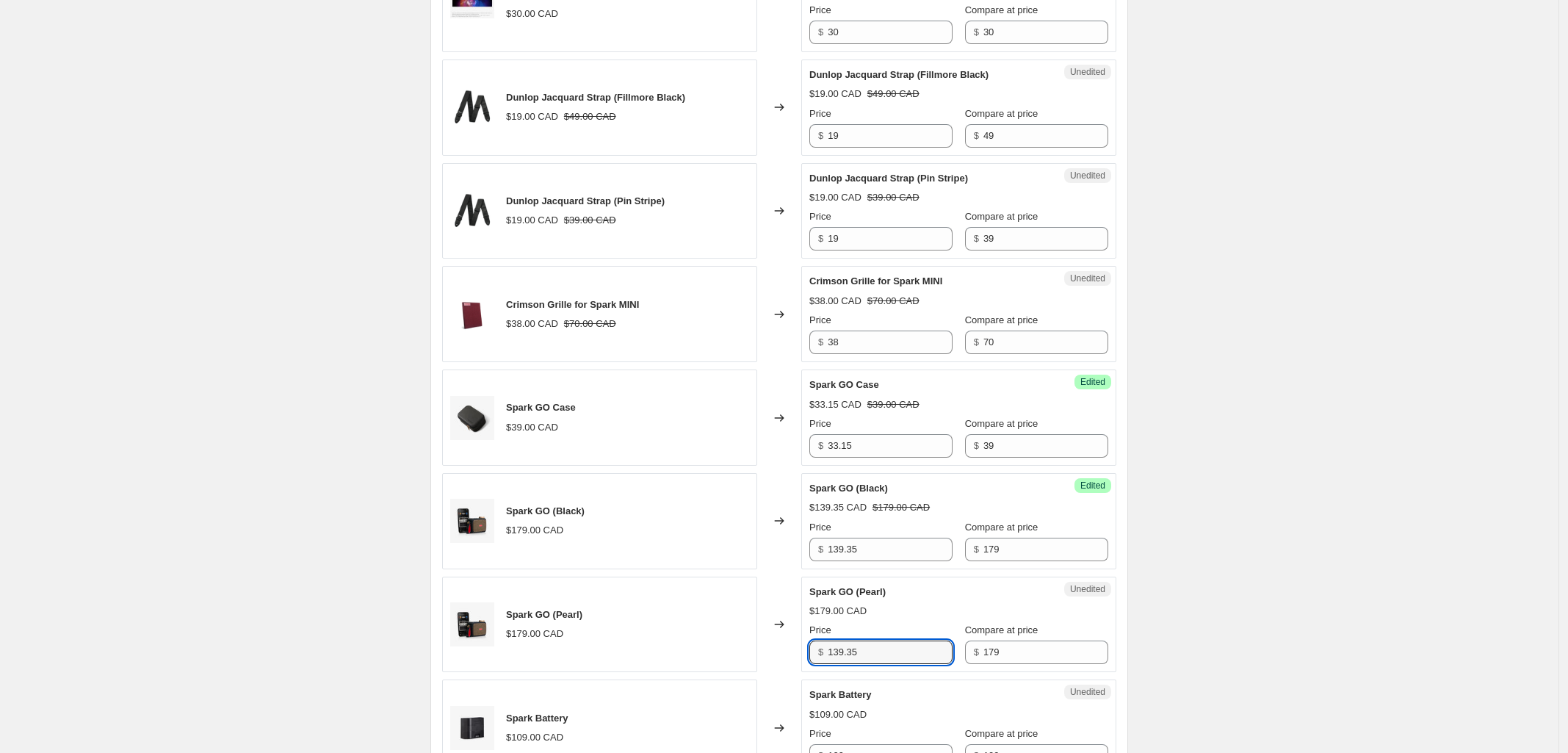
type input "139.35"
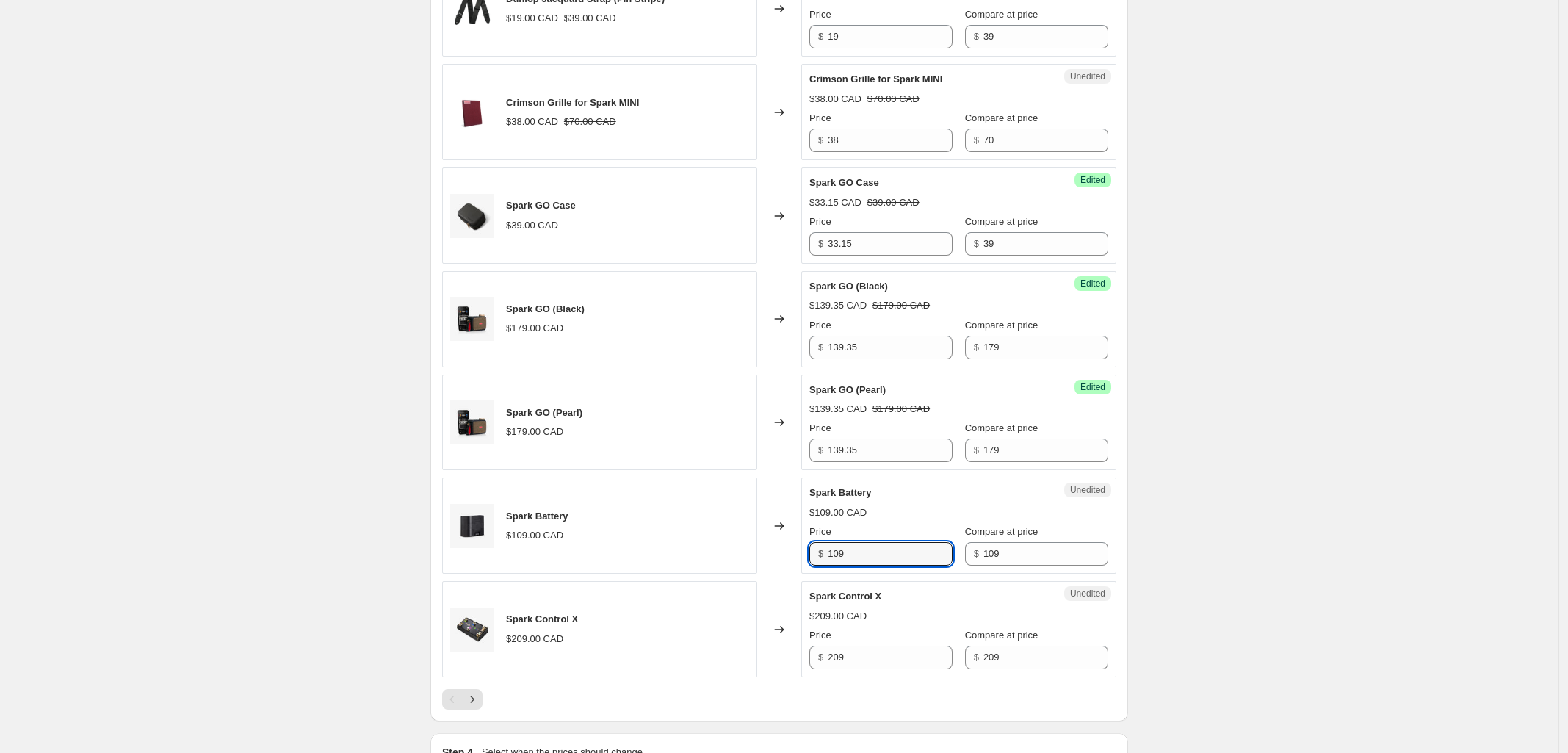
scroll to position [2109, 0]
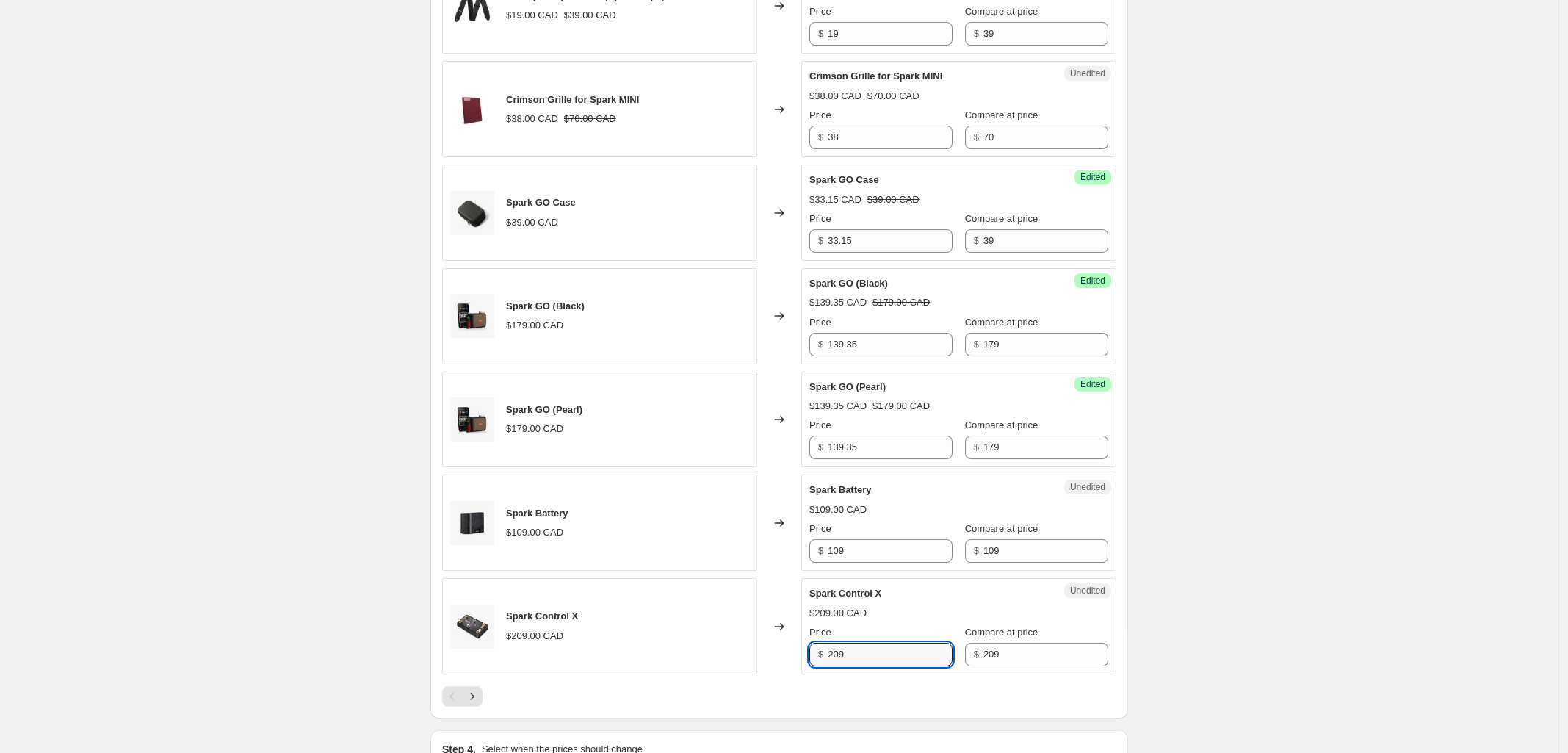
drag, startPoint x: 897, startPoint y: 662, endPoint x: 692, endPoint y: 658, distance: 205.0
click at [700, 659] on div "Spark Control X $209.00 CAD Changed to Unedited Spark Control X $209.00 CAD Pri…" at bounding box center [780, 626] width 674 height 96
type input "167.20"
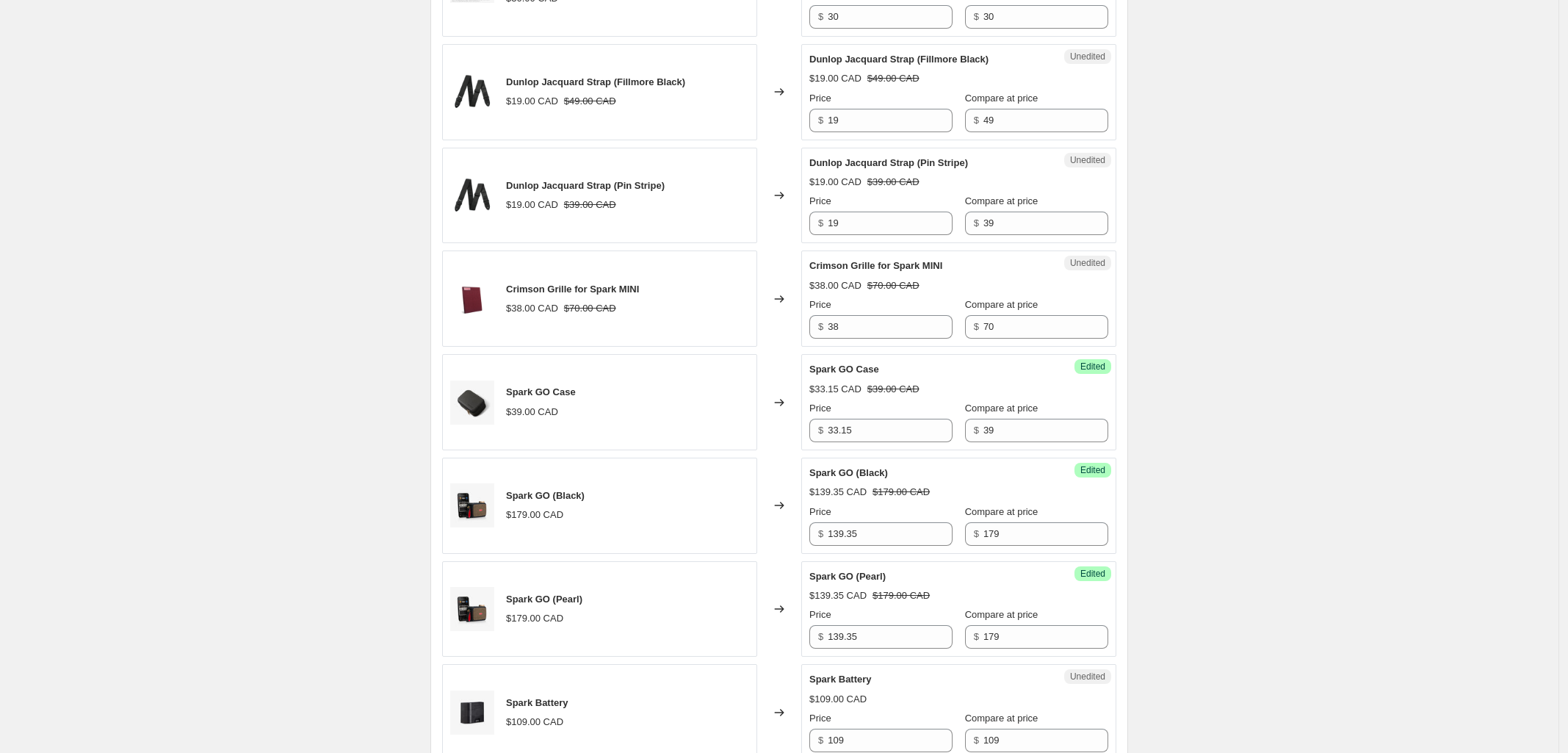
scroll to position [2309, 0]
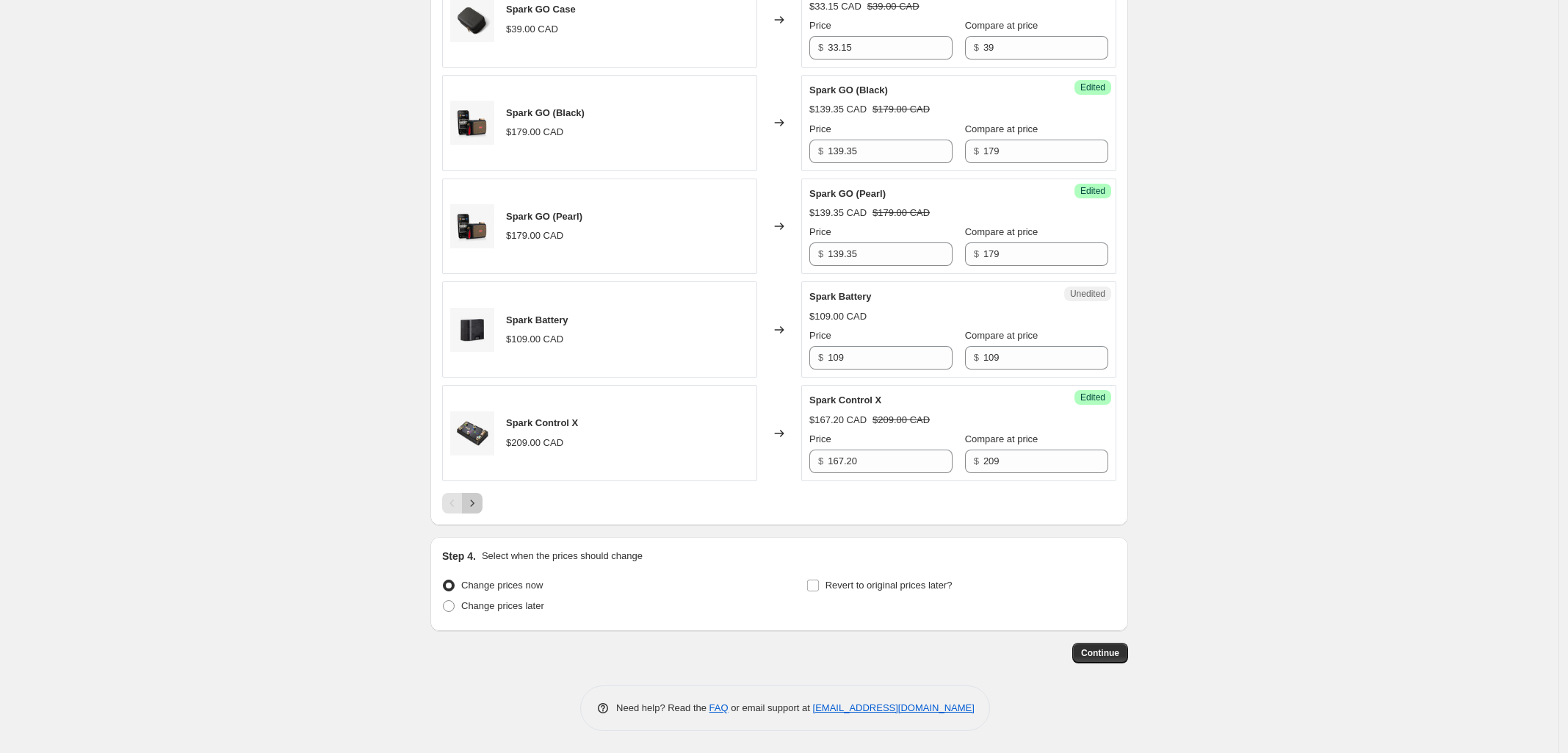
click at [480, 503] on icon "Next" at bounding box center [472, 503] width 14 height 14
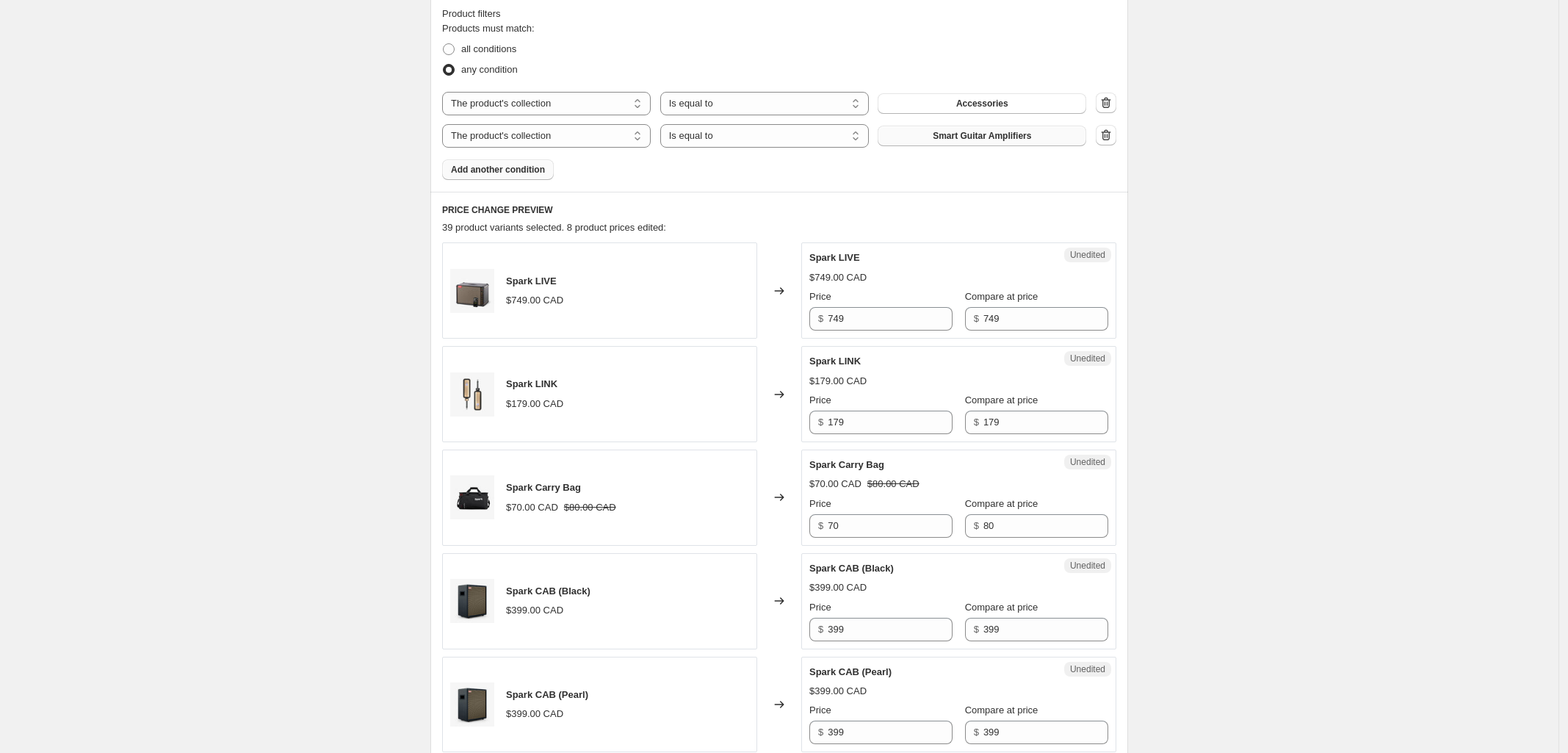
scroll to position [460, 0]
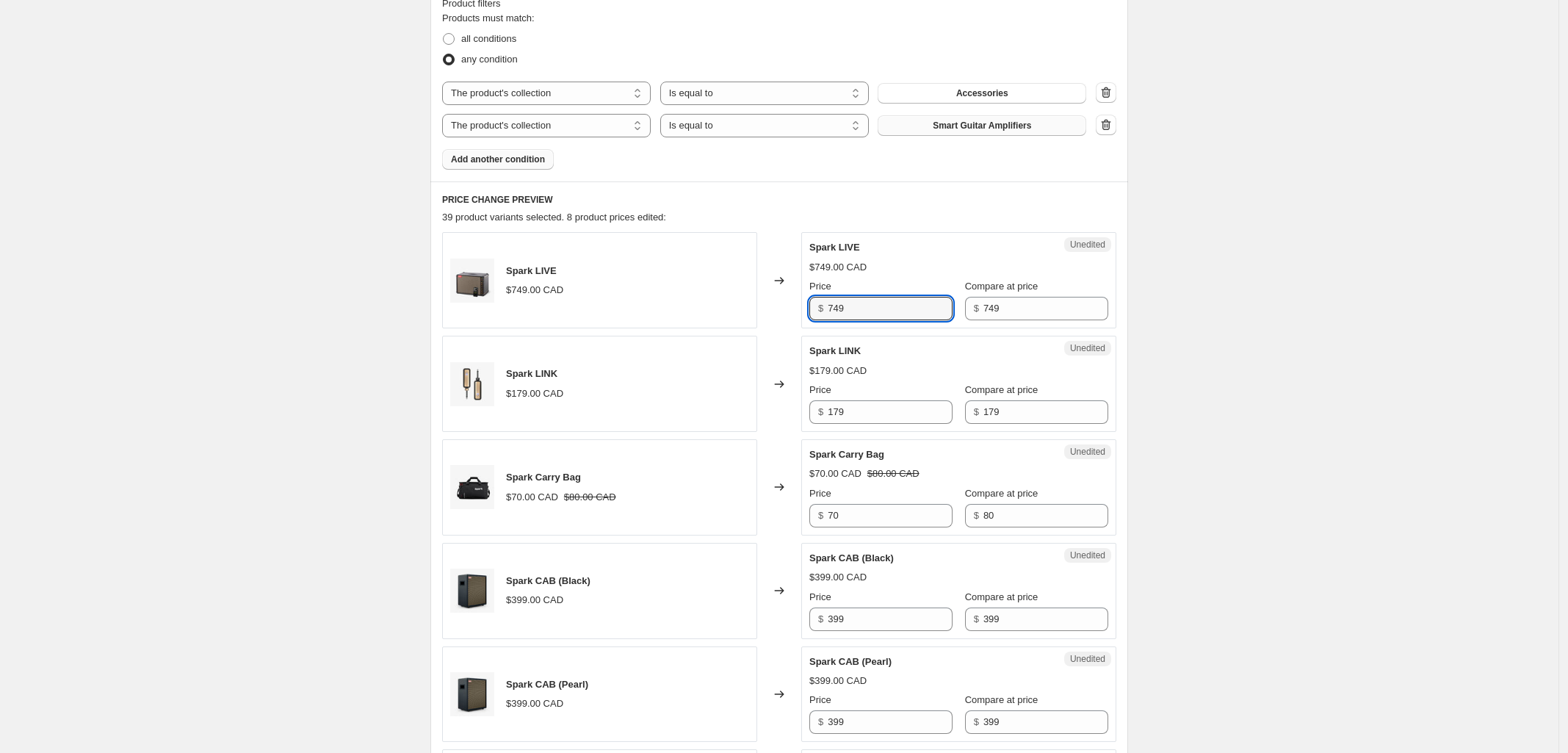
drag, startPoint x: 880, startPoint y: 310, endPoint x: 660, endPoint y: 310, distance: 220.0
click at [684, 310] on div "Spark LIVE $749.00 CAD Changed to Unedited Spark LIVE $749.00 CAD Price $ 749 C…" at bounding box center [780, 280] width 674 height 96
type input "674.10"
drag, startPoint x: 887, startPoint y: 407, endPoint x: 698, endPoint y: 407, distance: 189.0
click at [706, 406] on div "Spark LINK $179.00 CAD Changed to Unedited Spark LINK $179.00 CAD Price $ 179 C…" at bounding box center [780, 384] width 674 height 96
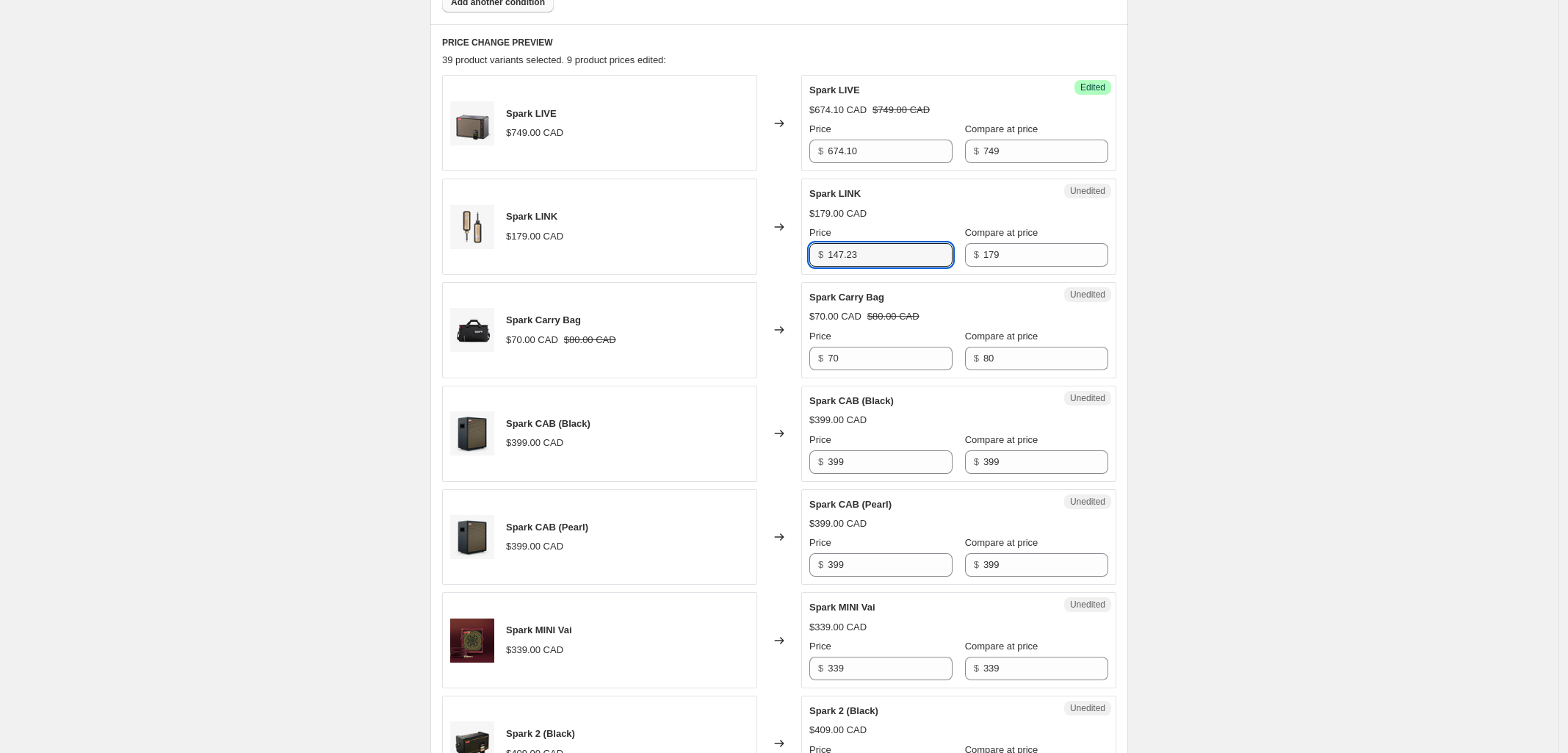
scroll to position [643, 0]
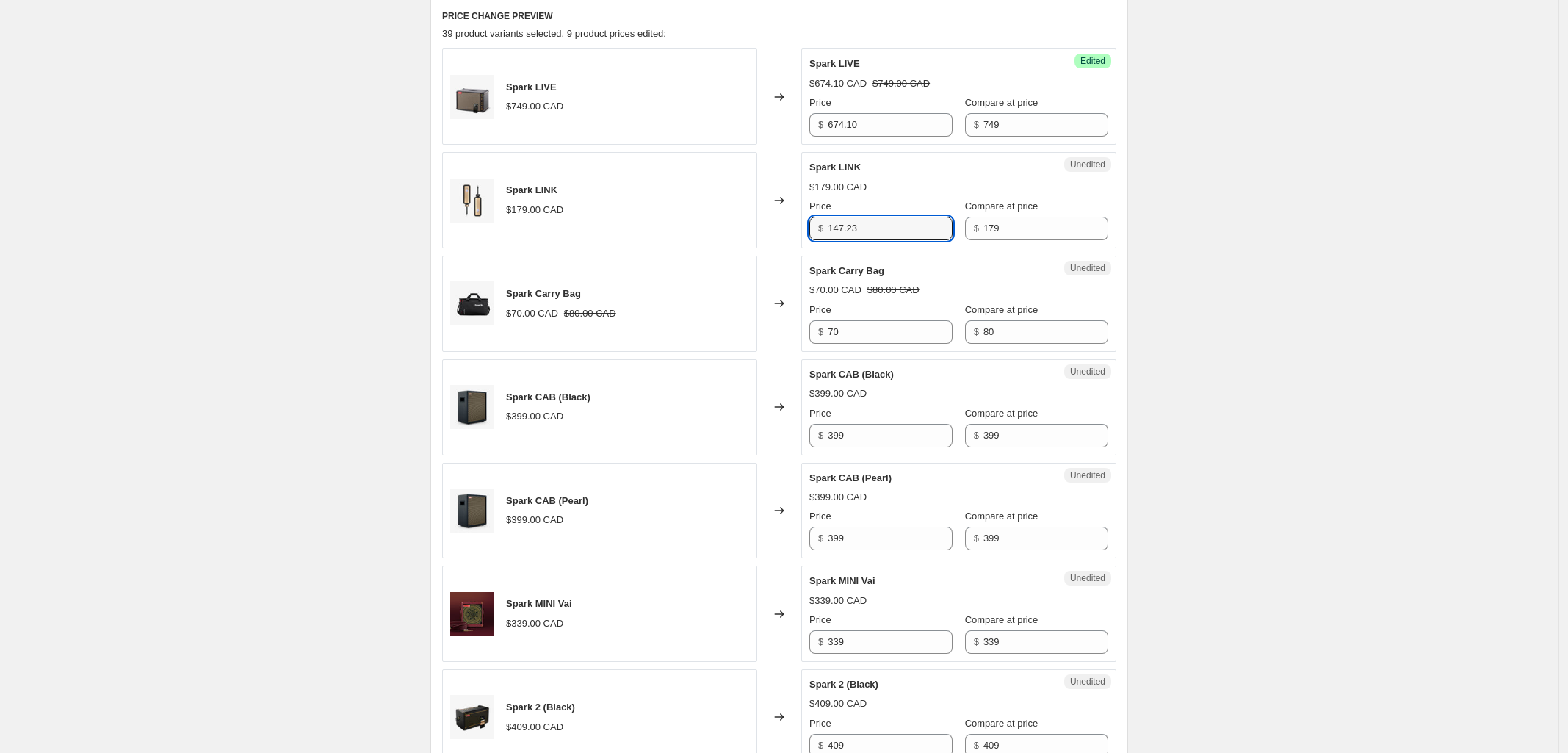
type input "147.23"
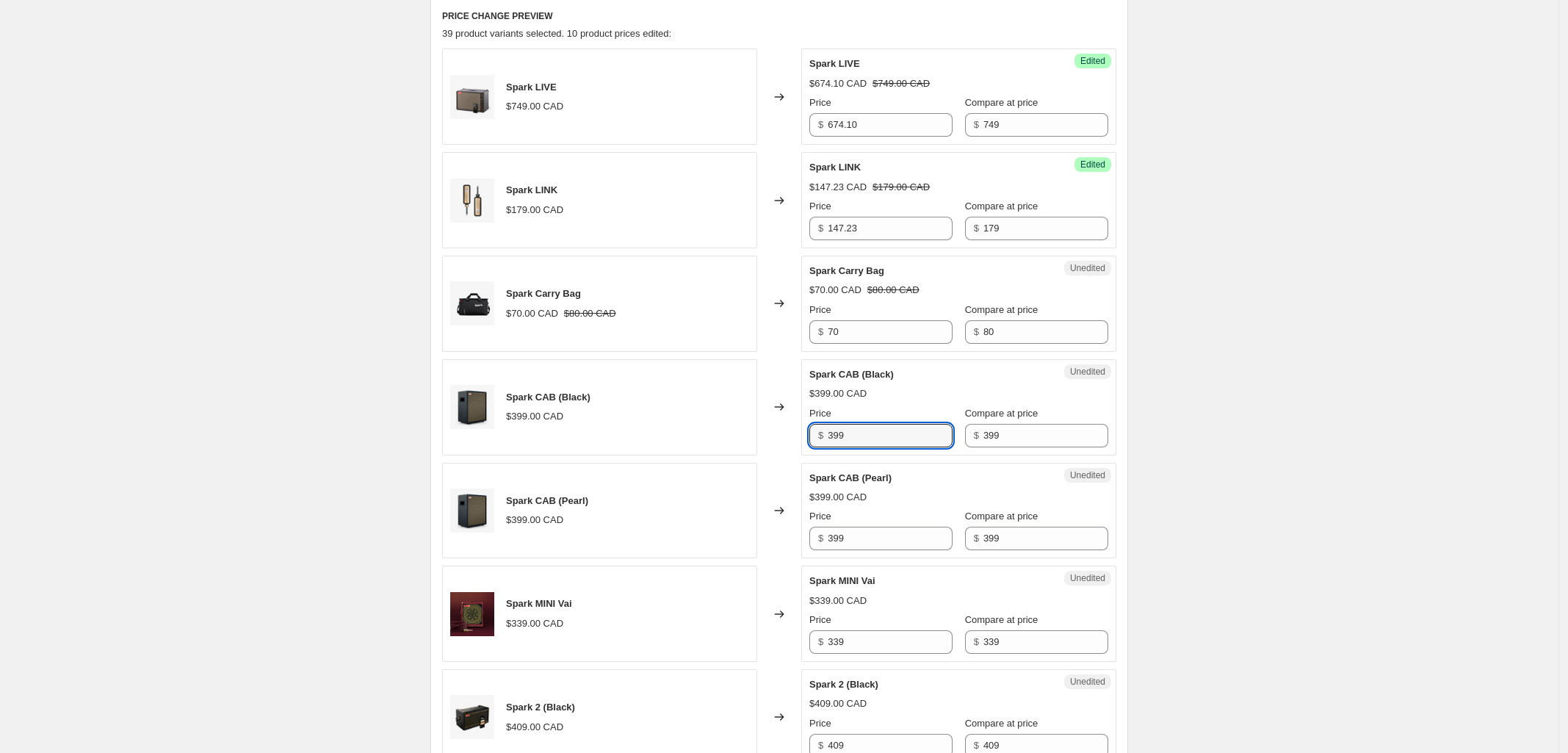
drag, startPoint x: 882, startPoint y: 436, endPoint x: 641, endPoint y: 426, distance: 241.2
click at [645, 426] on div "Spark CAB (Black) $399.00 CAD Changed to Unedited Spark CAB (Black) $399.00 CAD…" at bounding box center [780, 408] width 674 height 96
type input "359.10"
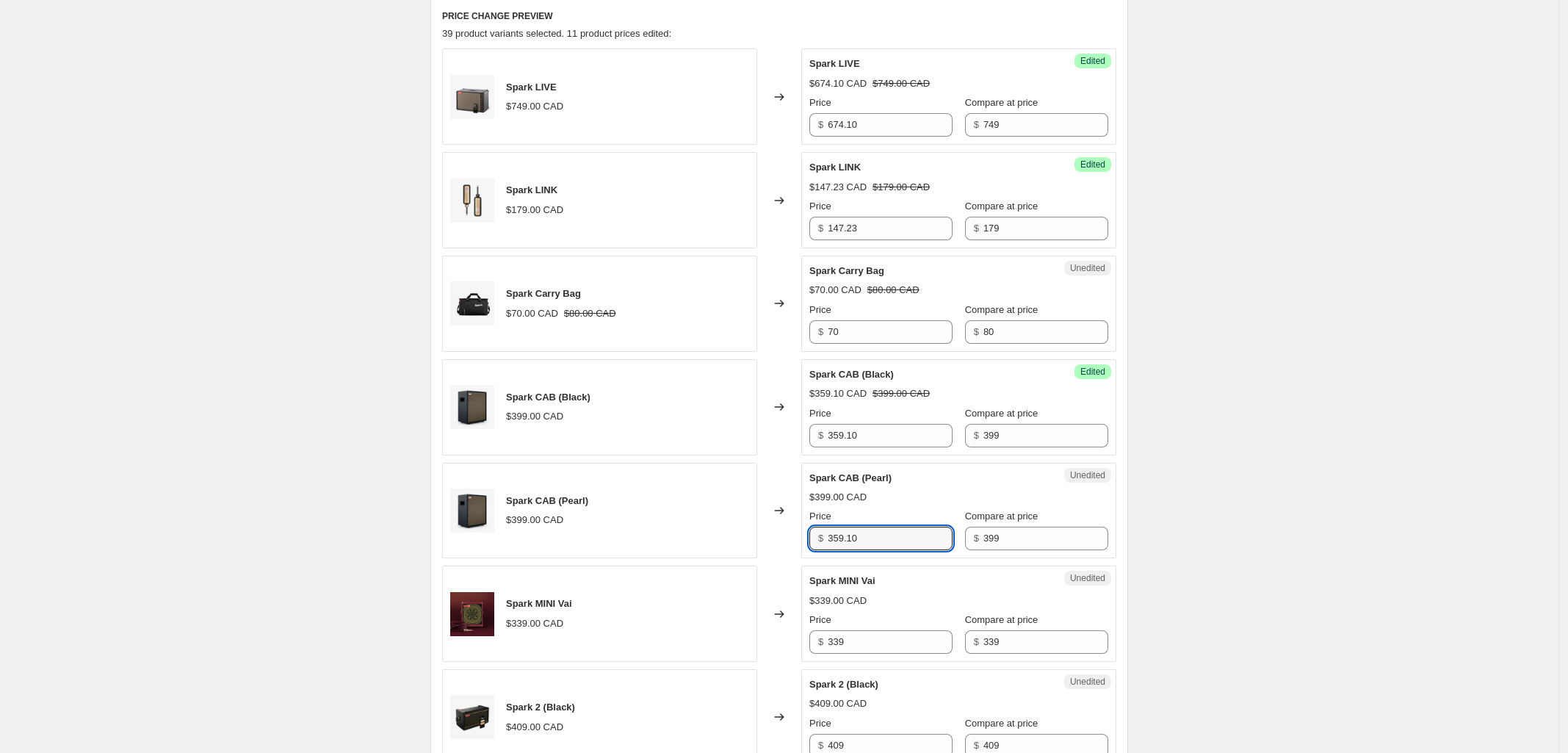
type input "359.10"
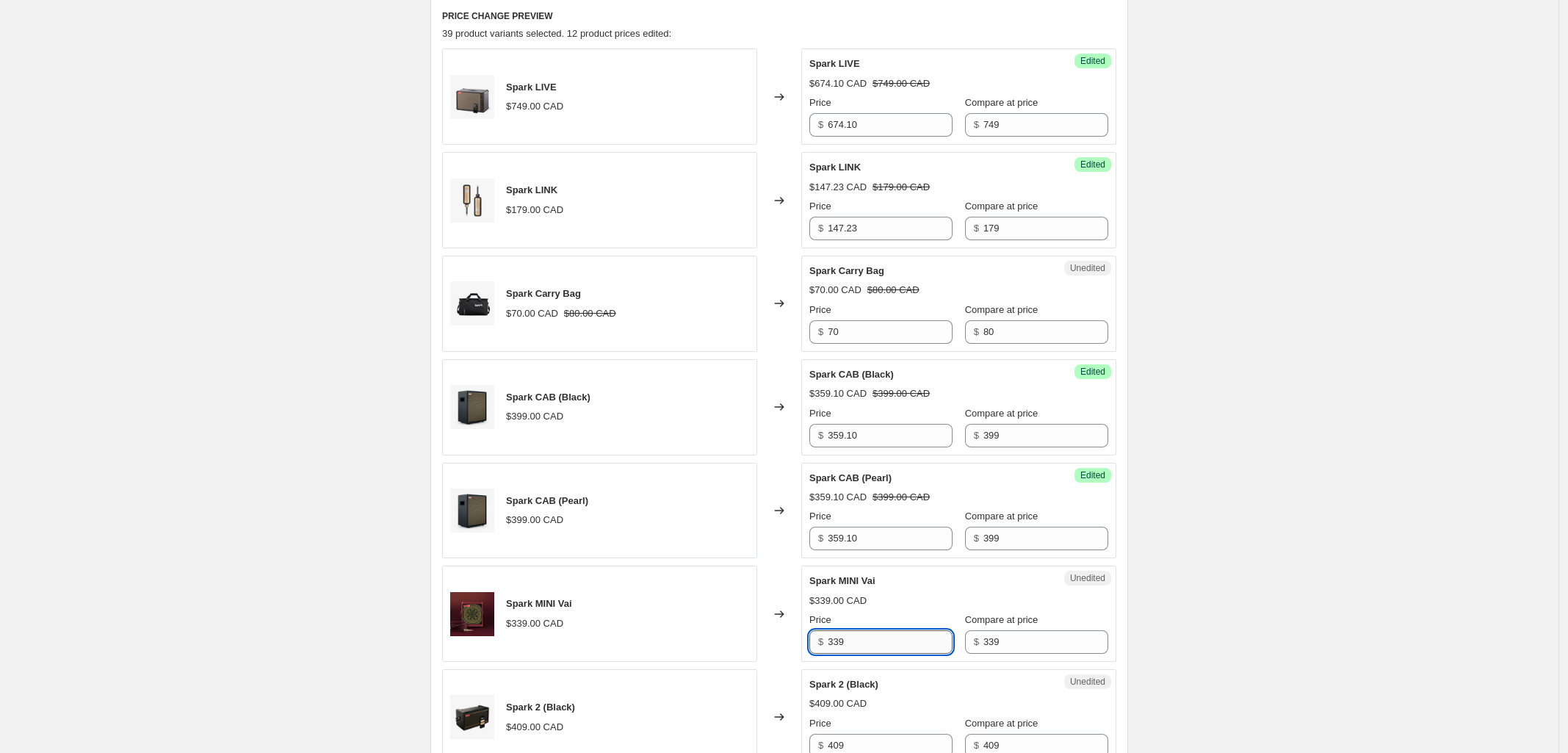
click at [882, 646] on input "339" at bounding box center [890, 642] width 125 height 23
type input "3"
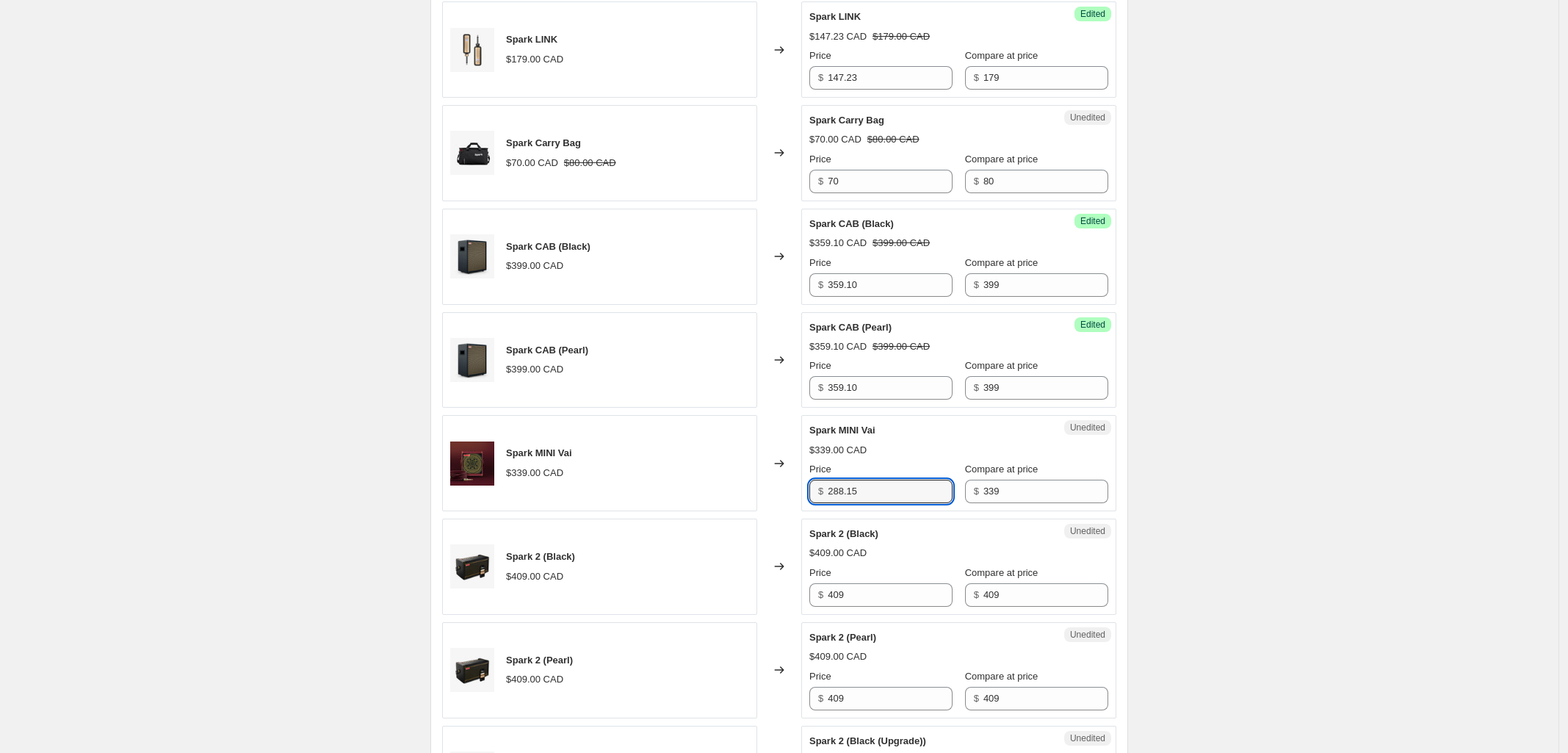
scroll to position [827, 0]
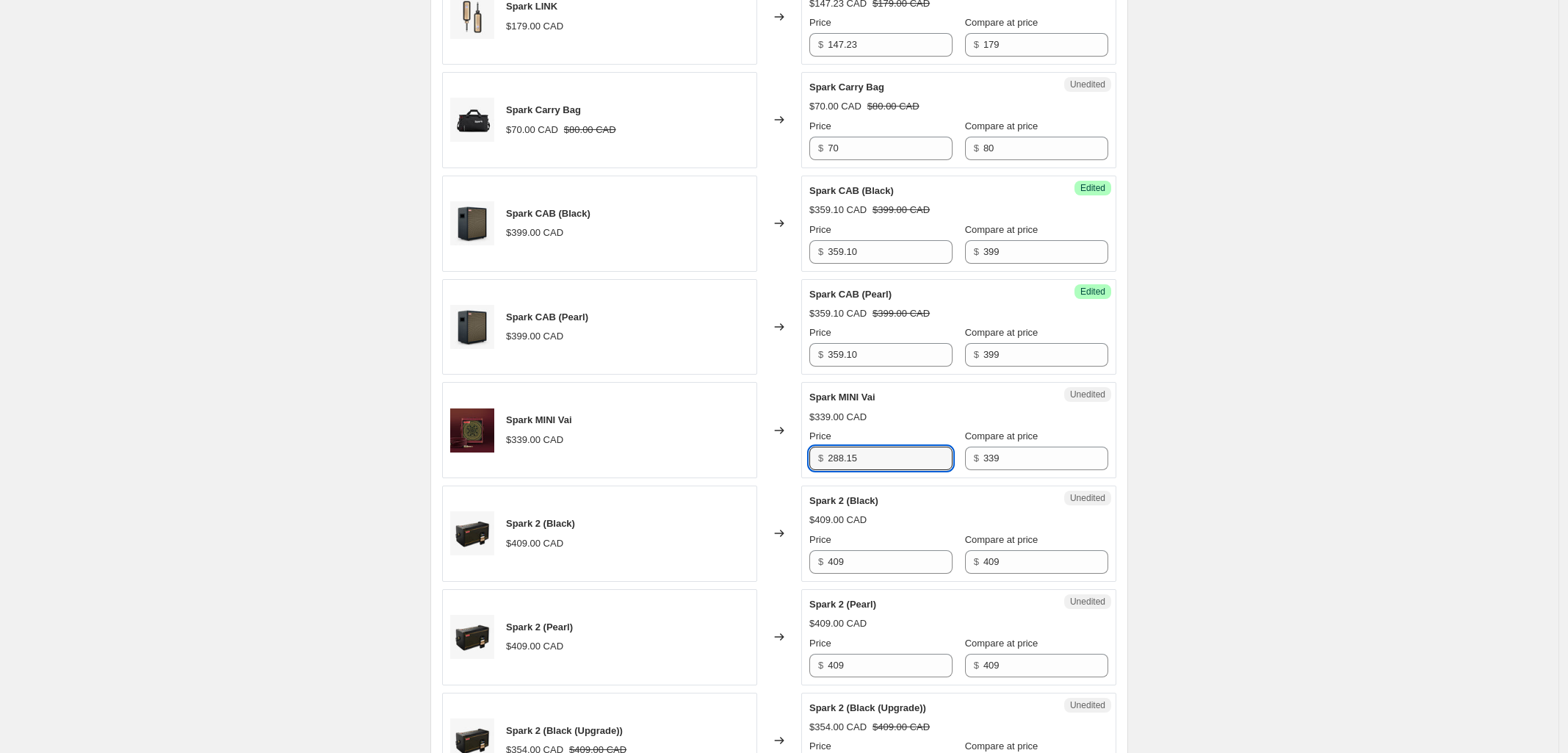
type input "288.15"
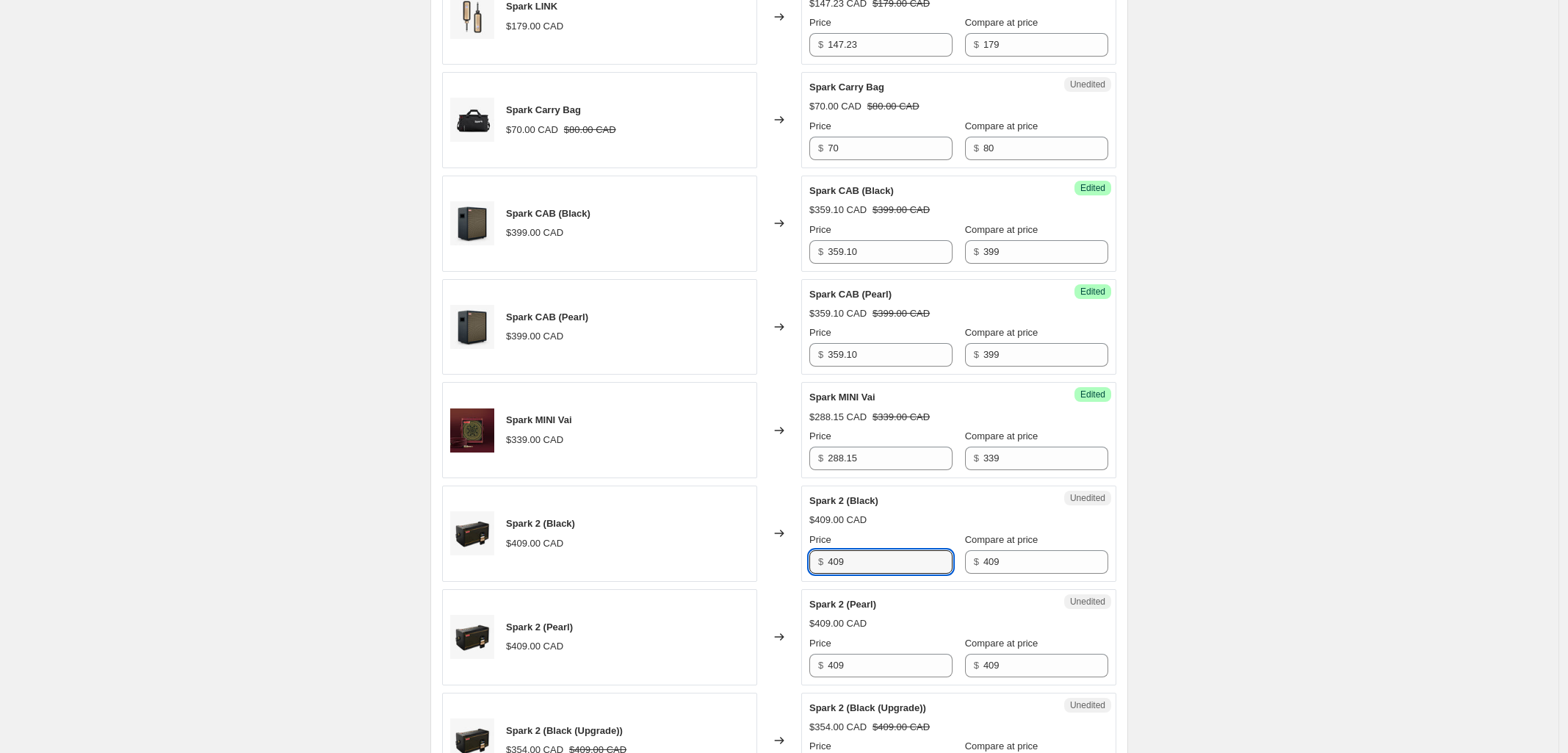
drag, startPoint x: 819, startPoint y: 564, endPoint x: 637, endPoint y: 565, distance: 182.0
click at [640, 564] on div "Spark 2 (Black) $409.00 CAD Changed to Unedited Spark 2 (Black) $409.00 CAD Pri…" at bounding box center [780, 534] width 674 height 96
type input "3"
type input "347.65"
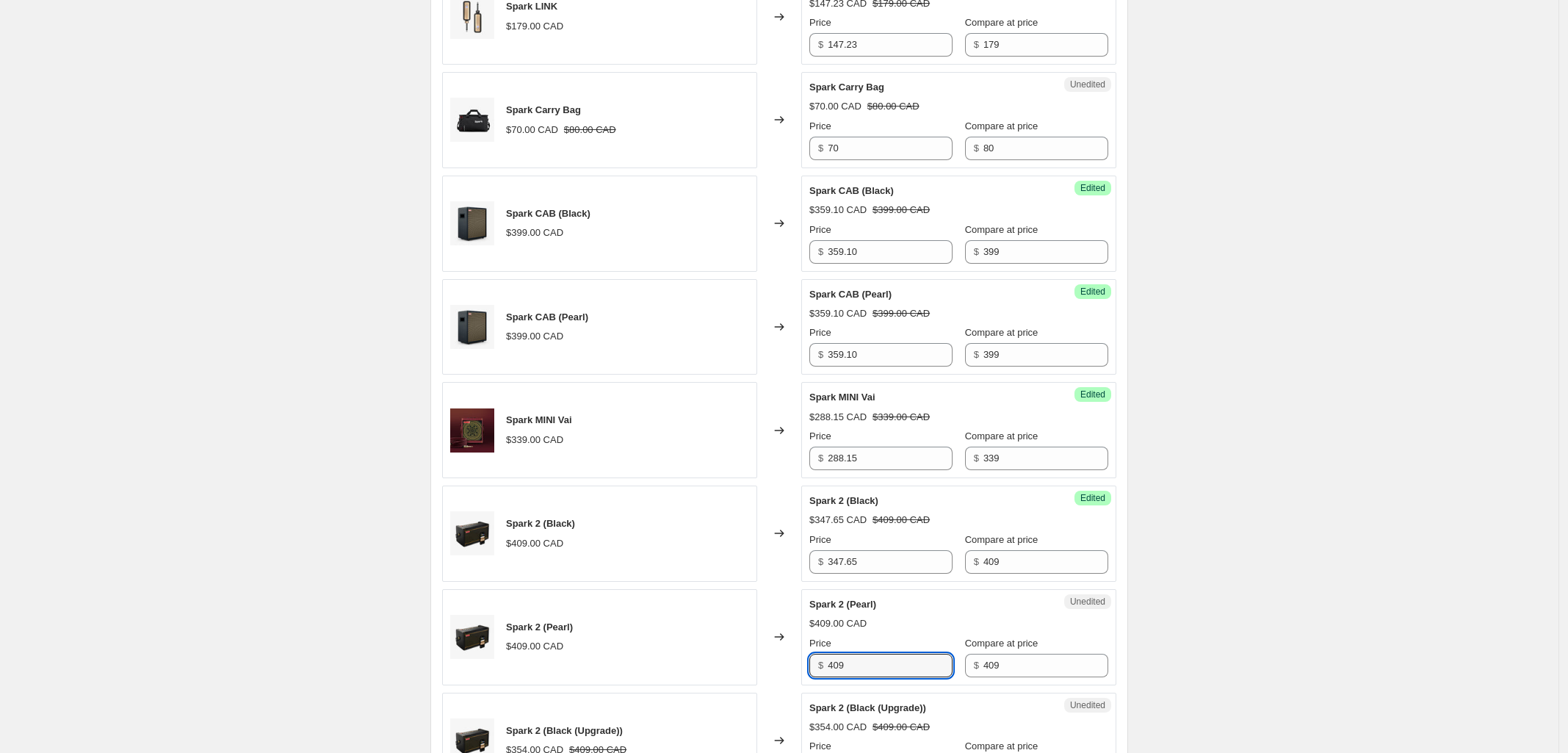
drag, startPoint x: 850, startPoint y: 664, endPoint x: 722, endPoint y: 664, distance: 128.0
click at [724, 664] on div "Spark 2 (Pearl) $409.00 CAD Changed to Unedited Spark 2 (Pearl) $409.00 CAD Pri…" at bounding box center [780, 637] width 674 height 96
paste input "347.65"
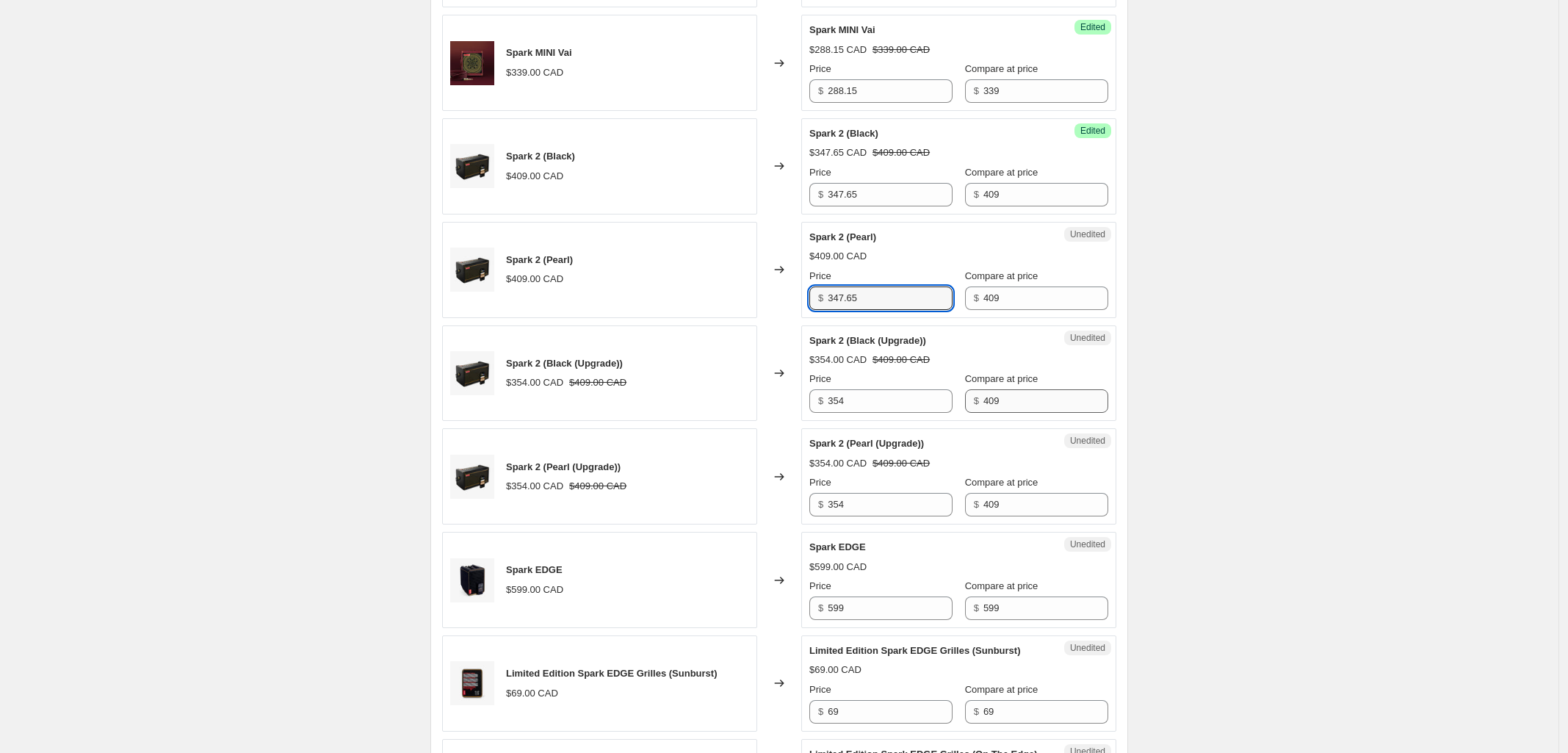
scroll to position [1287, 0]
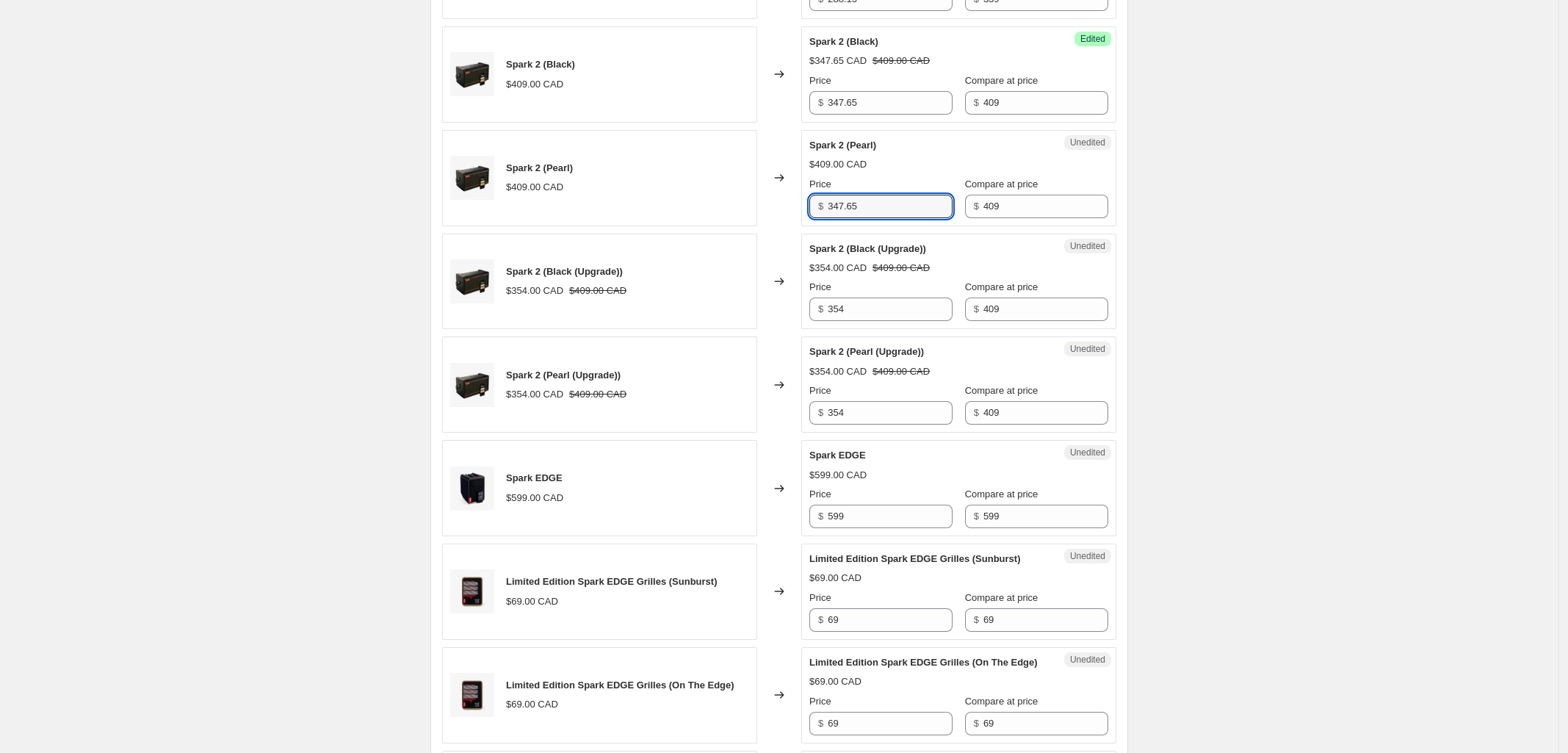
type input "347.65"
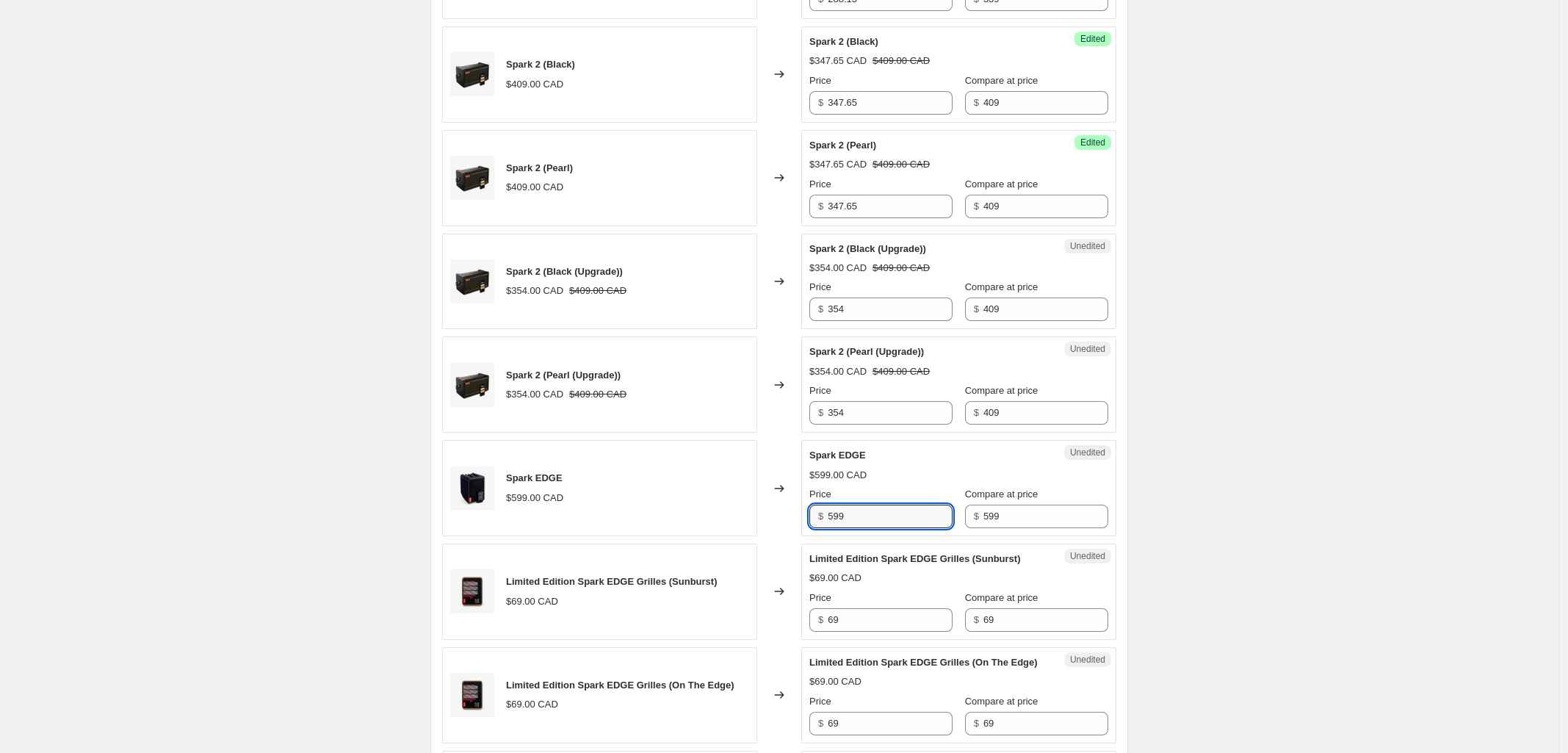
drag, startPoint x: 821, startPoint y: 520, endPoint x: 694, endPoint y: 531, distance: 127.5
click at [703, 529] on div "Spark EDGE $599.00 CAD Changed to Unedited Spark EDGE $599.00 CAD Price $ 599 C…" at bounding box center [780, 488] width 674 height 96
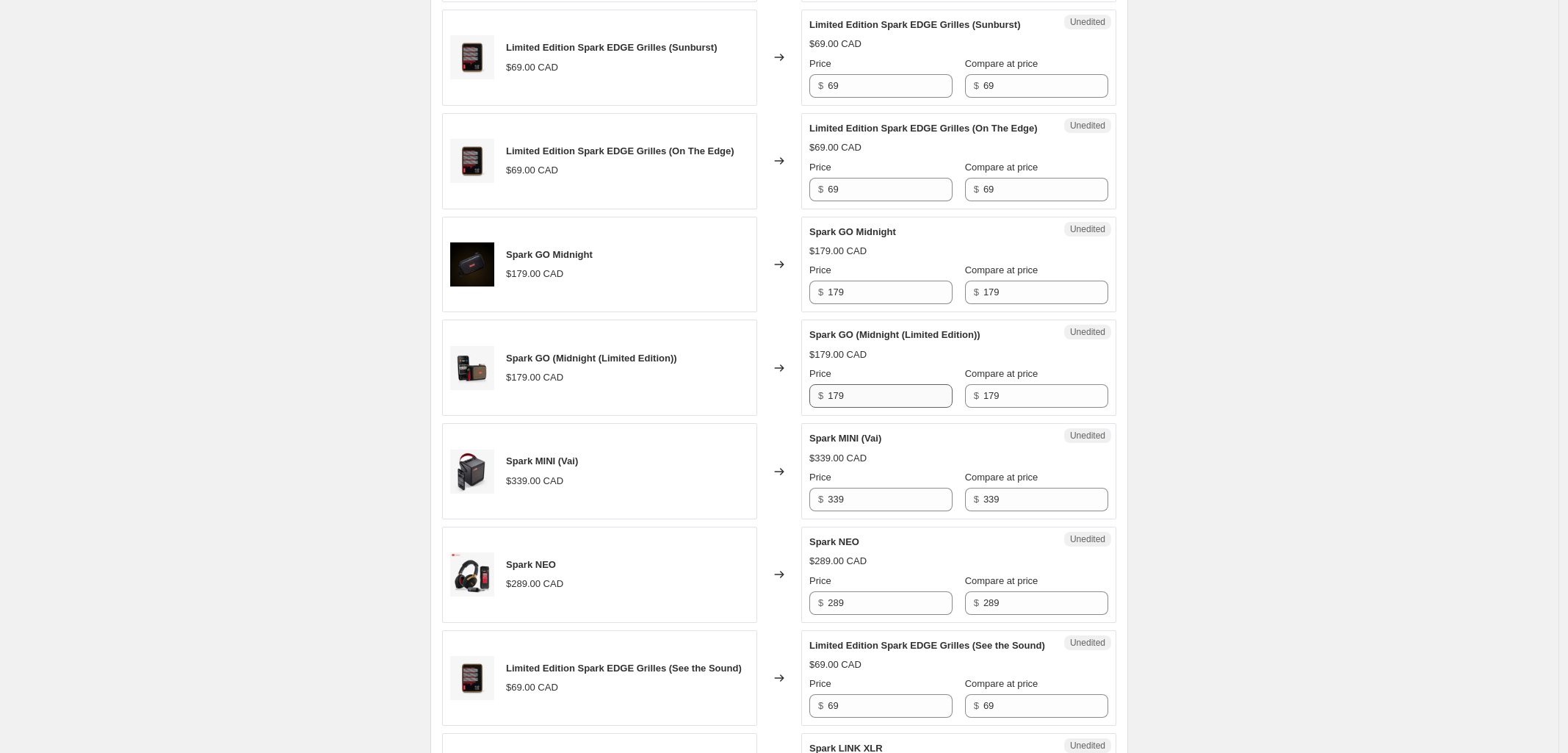
scroll to position [1838, 0]
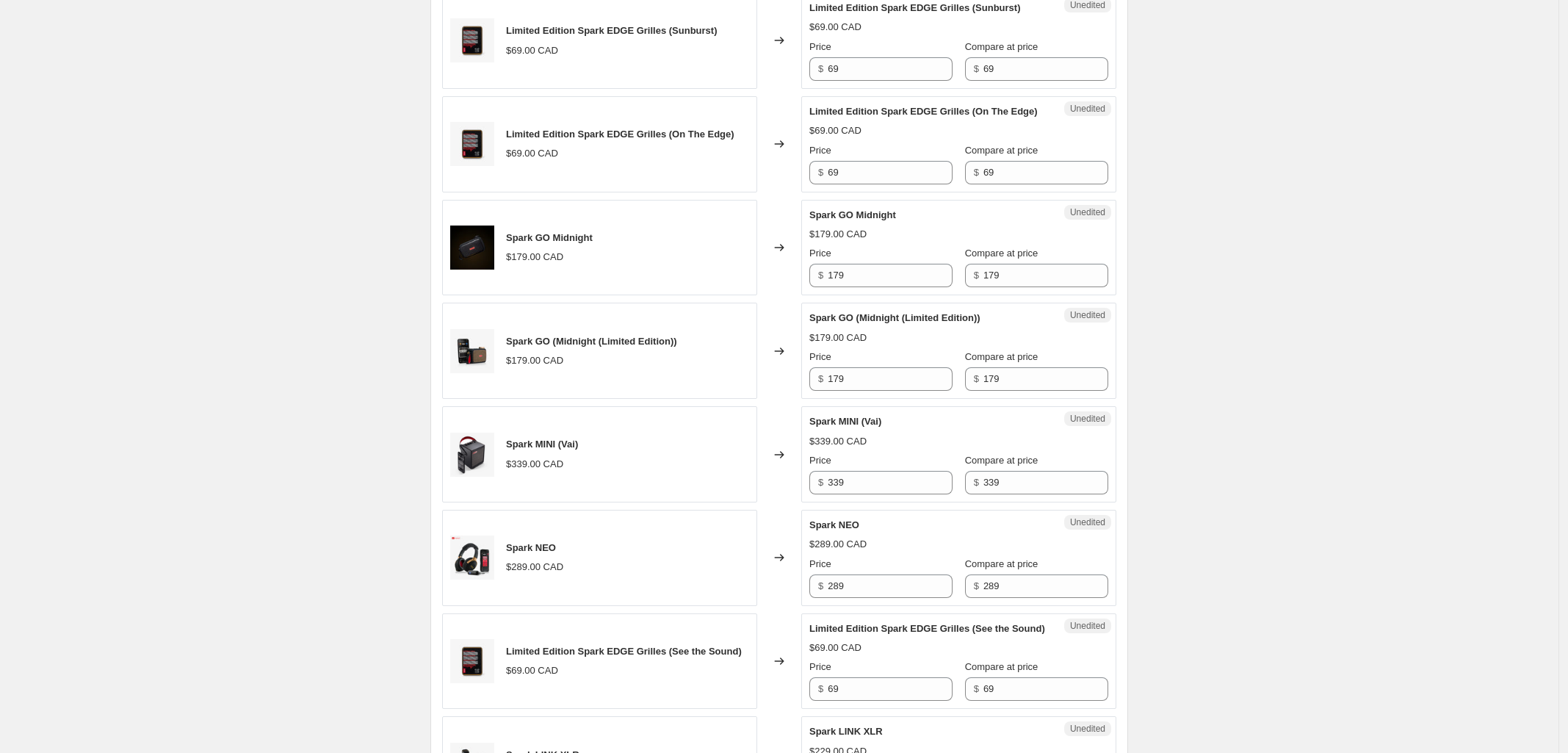
type input "539.10"
drag, startPoint x: 861, startPoint y: 507, endPoint x: 529, endPoint y: 501, distance: 332.1
click at [533, 501] on div "Spark MINI (Vai) $339.00 CAD Changed to Unedited Spark MINI (Vai) $339.00 CAD P…" at bounding box center [780, 454] width 674 height 96
type input "288.15"
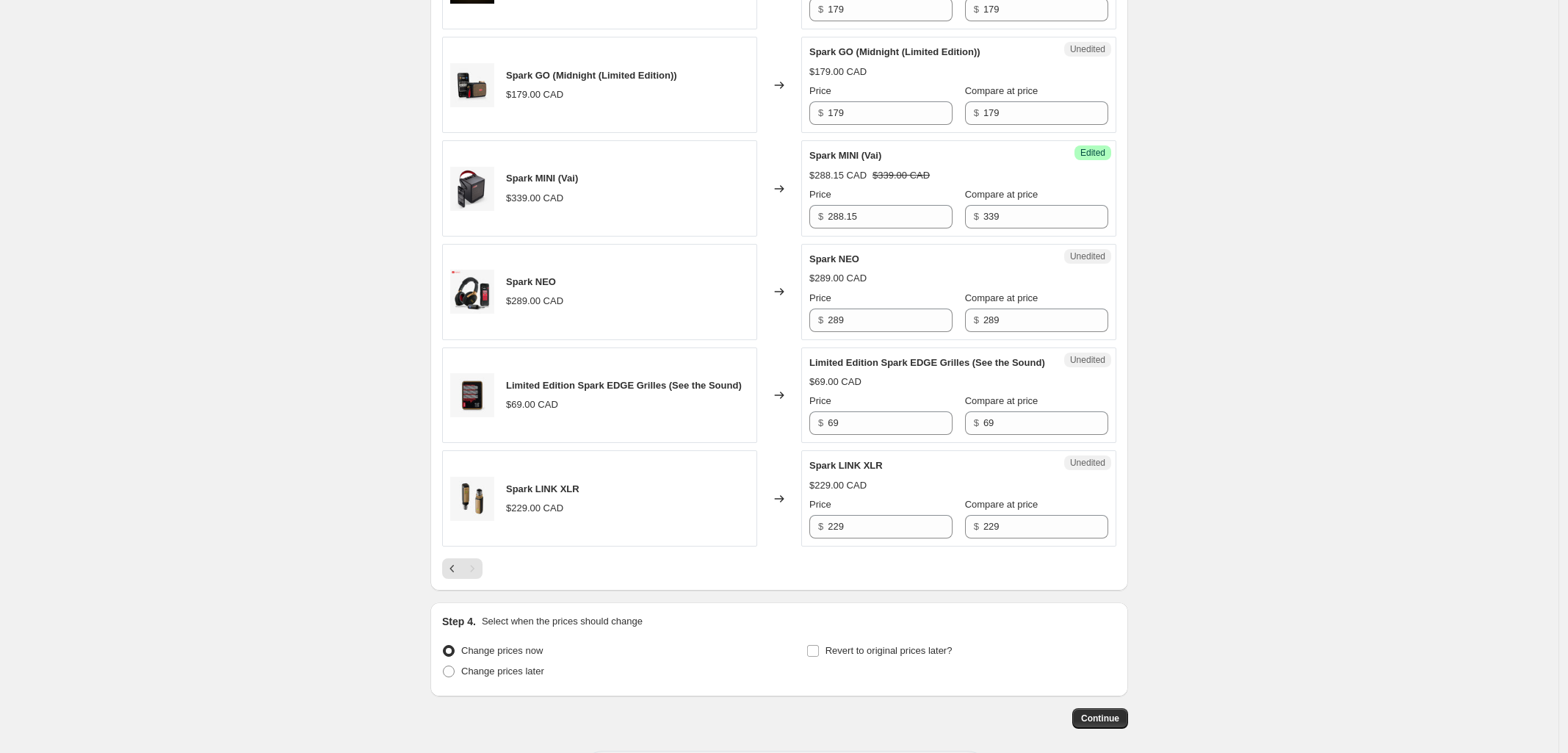
scroll to position [2113, 0]
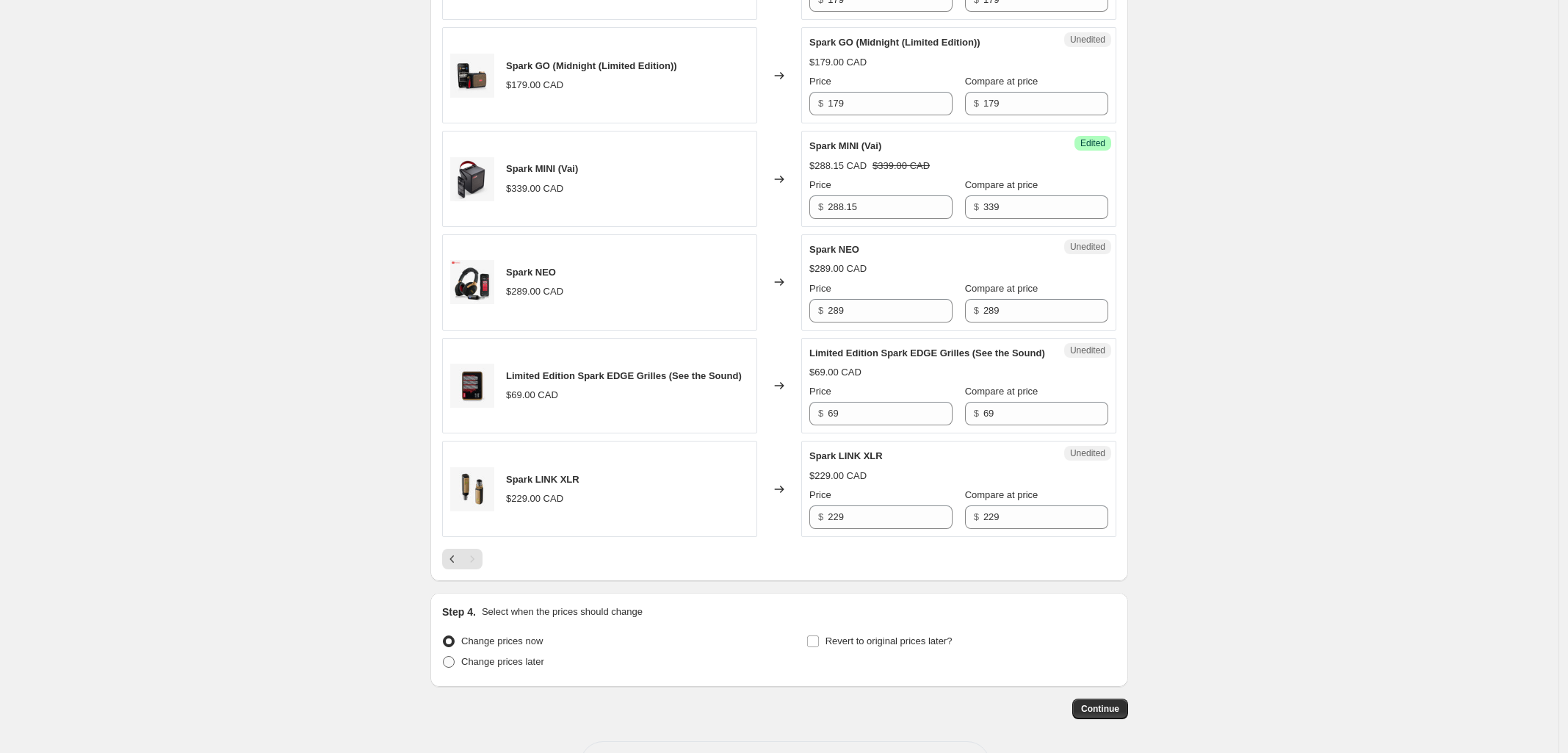
click at [452, 668] on span at bounding box center [449, 661] width 12 height 12
click at [443, 657] on input "Change prices later" at bounding box center [443, 656] width 1 height 1
radio input "true"
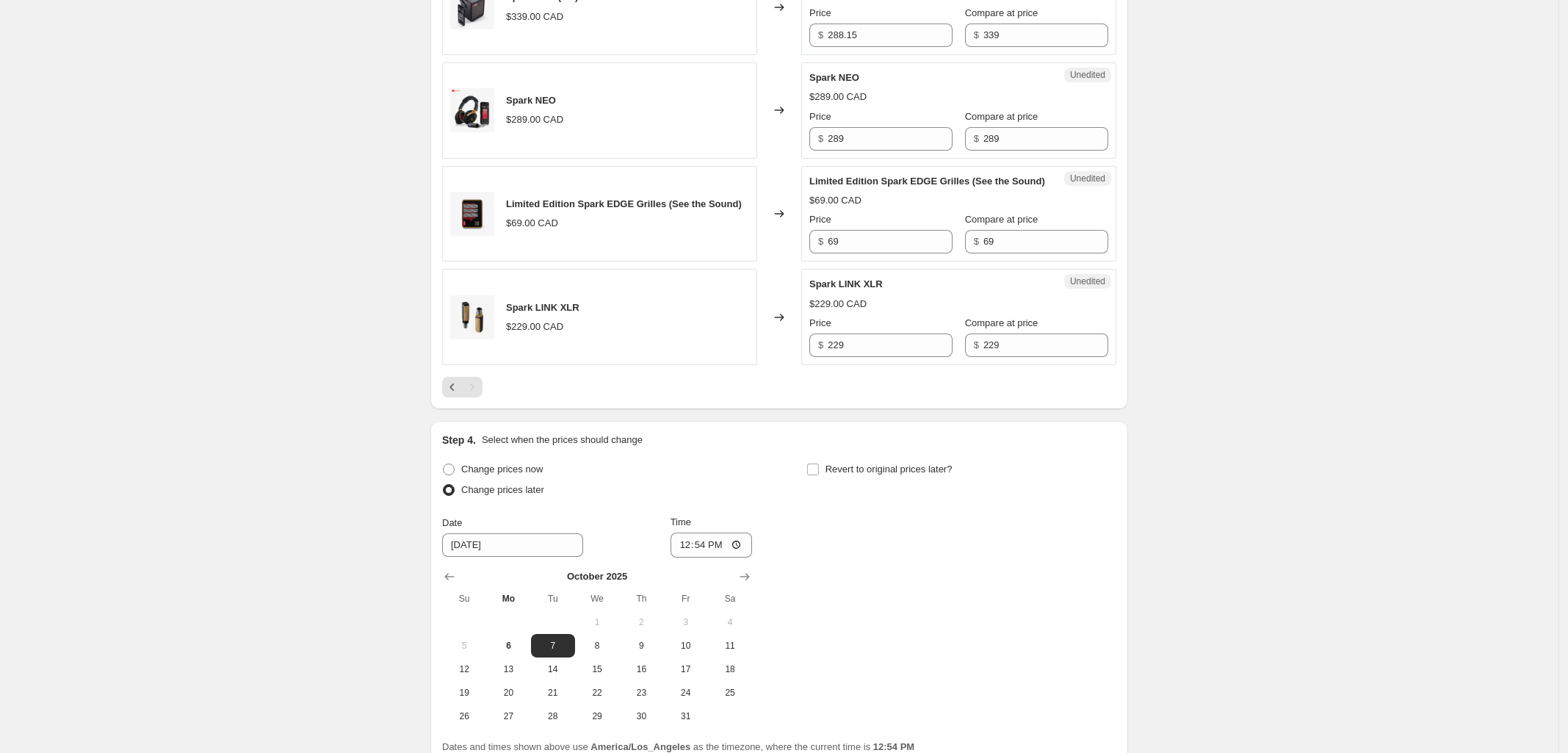
scroll to position [2456, 0]
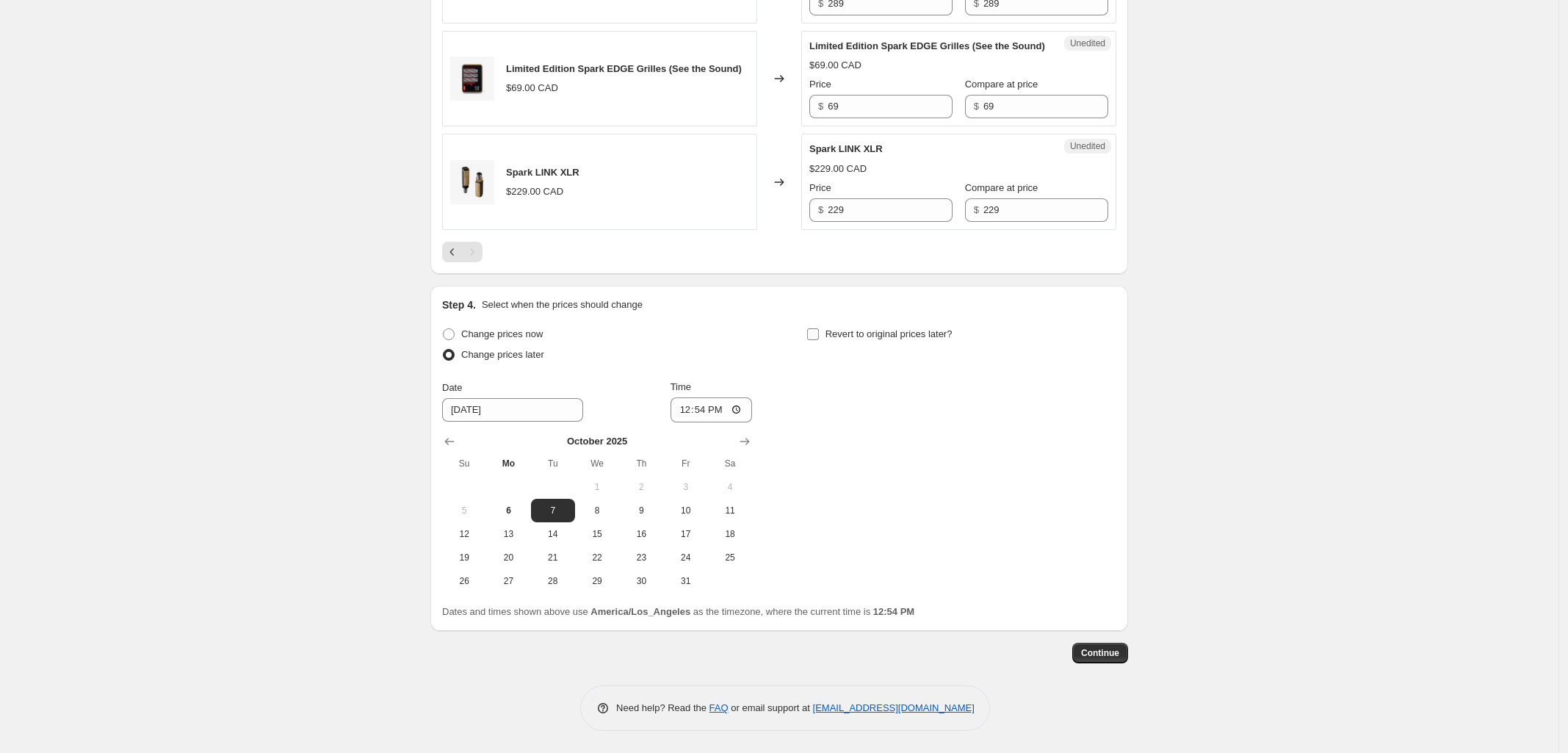
click at [817, 335] on input "Revert to original prices later?" at bounding box center [813, 334] width 12 height 12
checkbox input "true"
click at [512, 508] on span "6" at bounding box center [508, 510] width 32 height 12
type input "[DATE]"
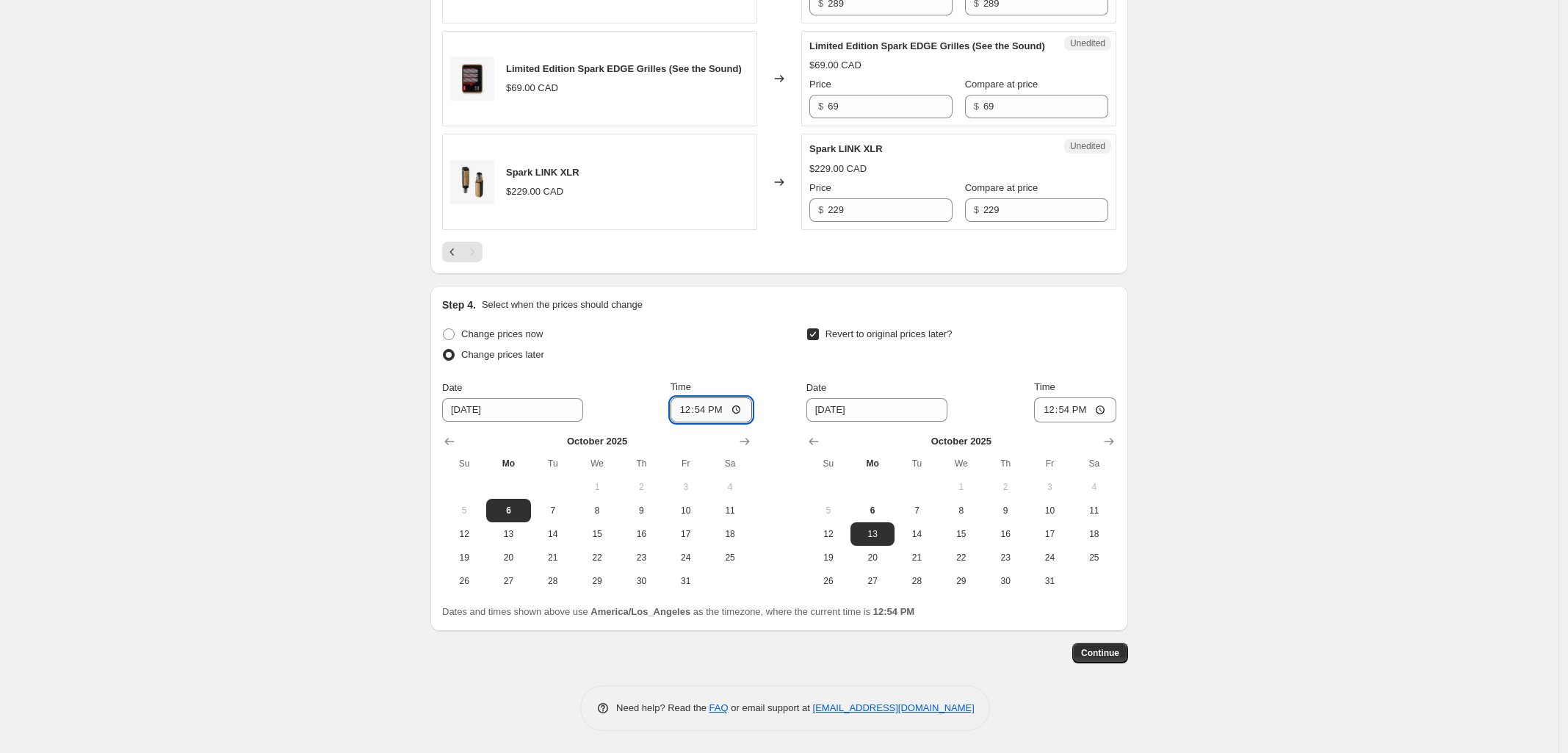
click at [736, 410] on input "12:54" at bounding box center [712, 410] width 82 height 25
type input "23:30"
click at [764, 373] on div "Change prices now Change prices later Date [DATE] Time 23:[DATE] Mo Tu We Th Fr…" at bounding box center [780, 458] width 674 height 269
click at [968, 514] on span "8" at bounding box center [961, 510] width 32 height 12
type input "[DATE]"
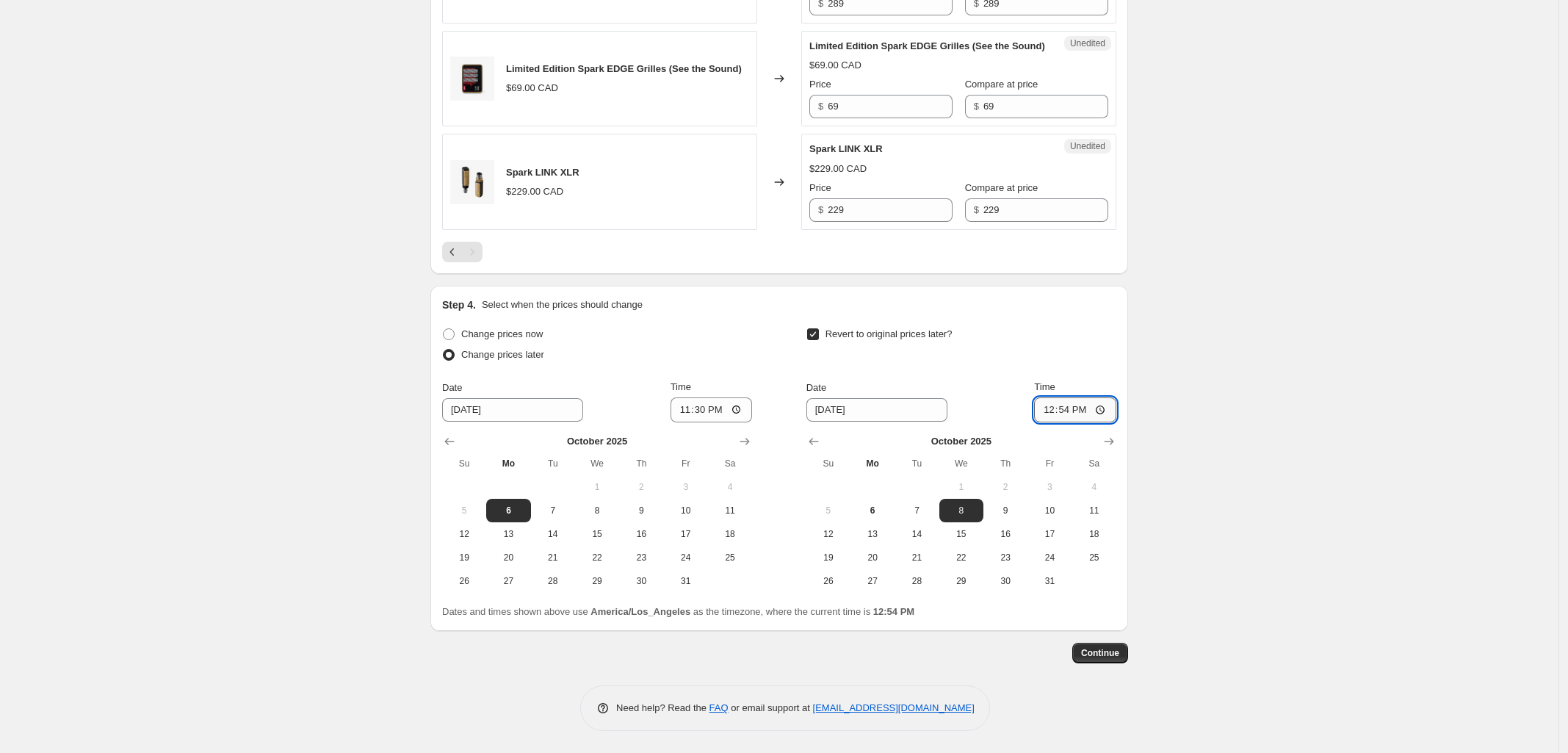
click at [1107, 410] on input "12:54" at bounding box center [1076, 410] width 82 height 25
type input "23:59"
click at [1117, 656] on span "Continue" at bounding box center [1100, 653] width 38 height 12
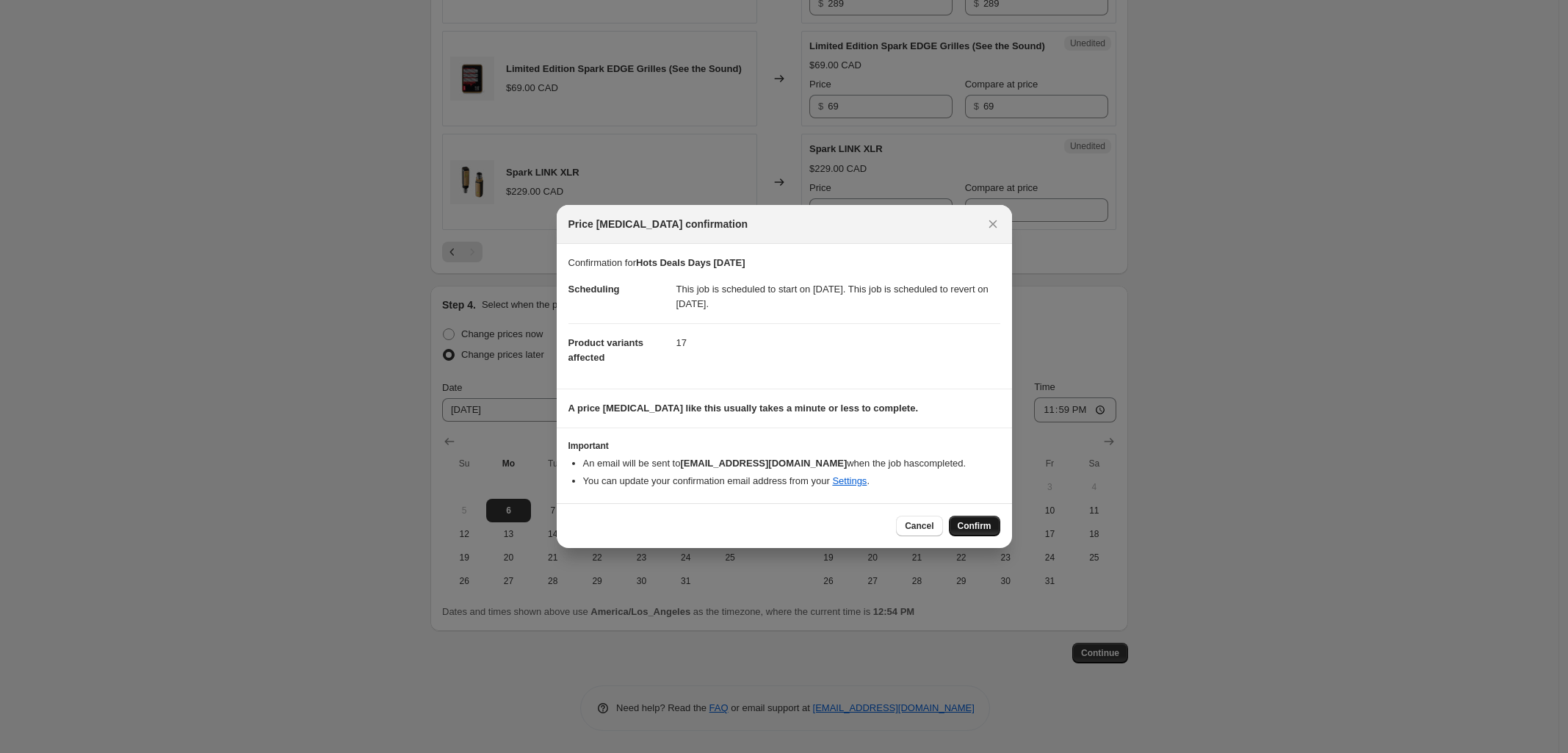
click at [990, 528] on span "Confirm" at bounding box center [975, 525] width 34 height 12
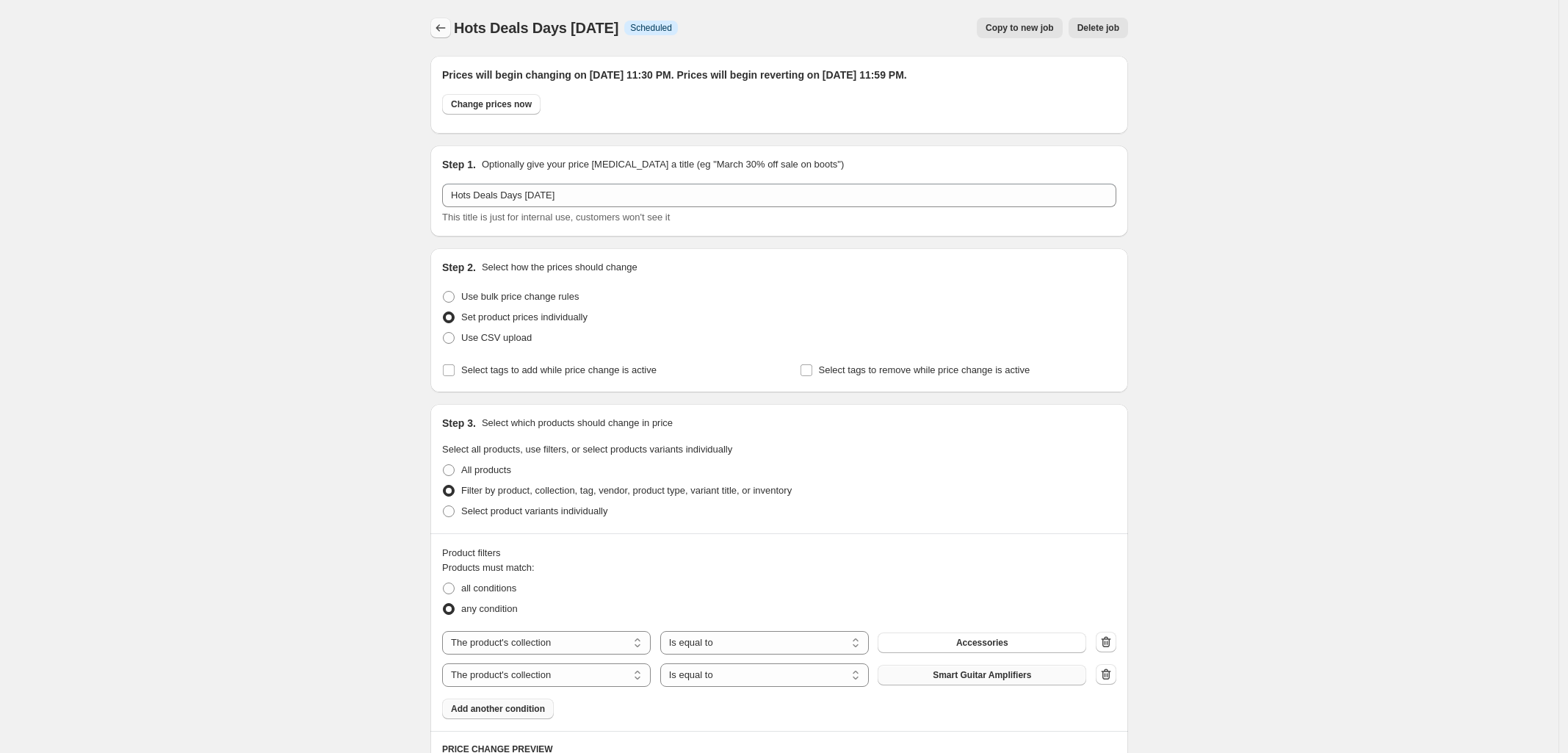
click at [443, 27] on icon "Price change jobs" at bounding box center [441, 28] width 14 height 14
